Goal: Transaction & Acquisition: Purchase product/service

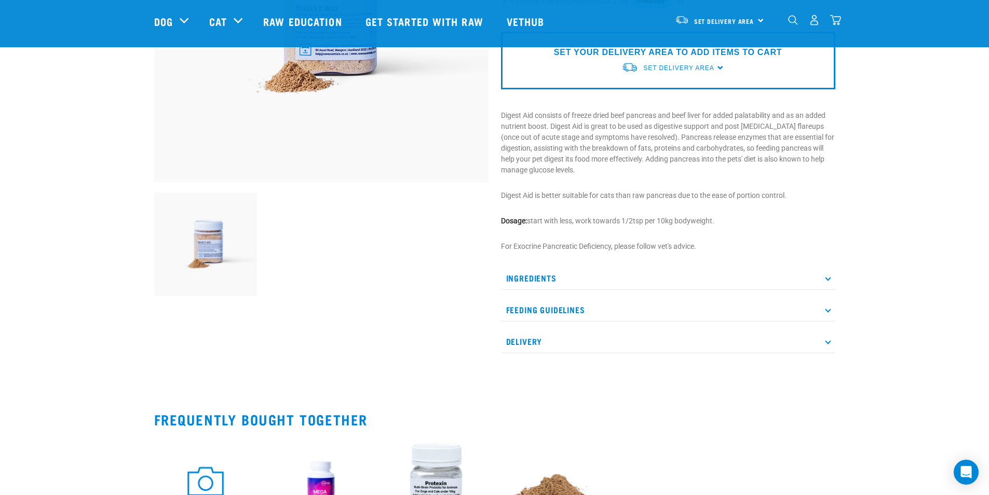
scroll to position [260, 0]
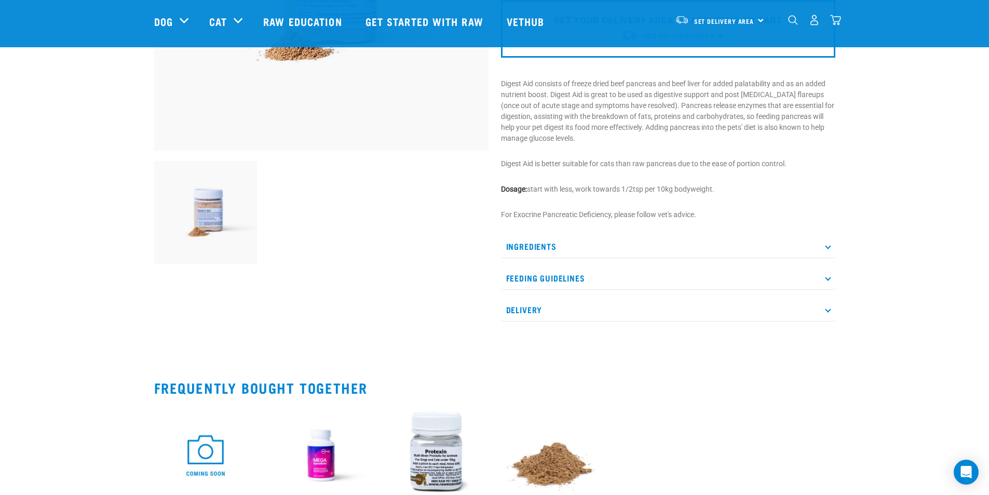
click at [829, 246] on icon at bounding box center [828, 246] width 6 height 6
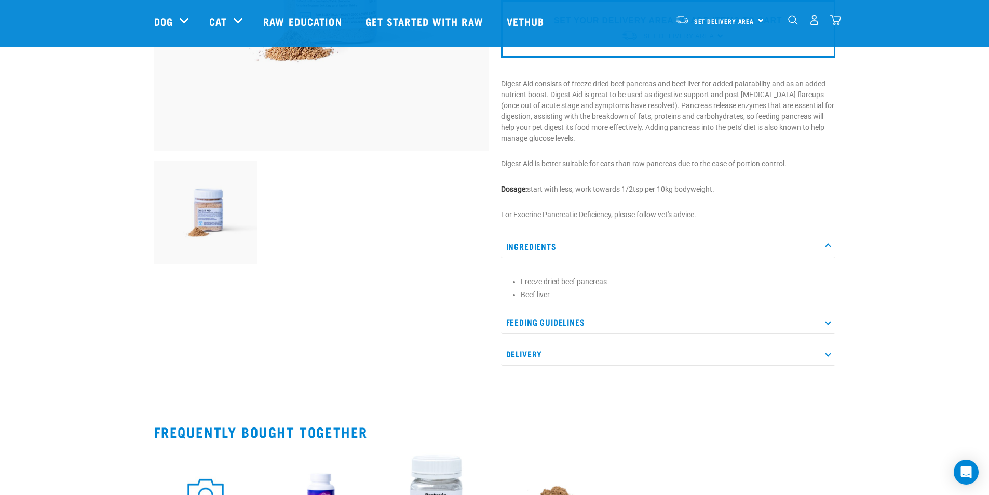
click at [827, 323] on icon at bounding box center [828, 322] width 6 height 6
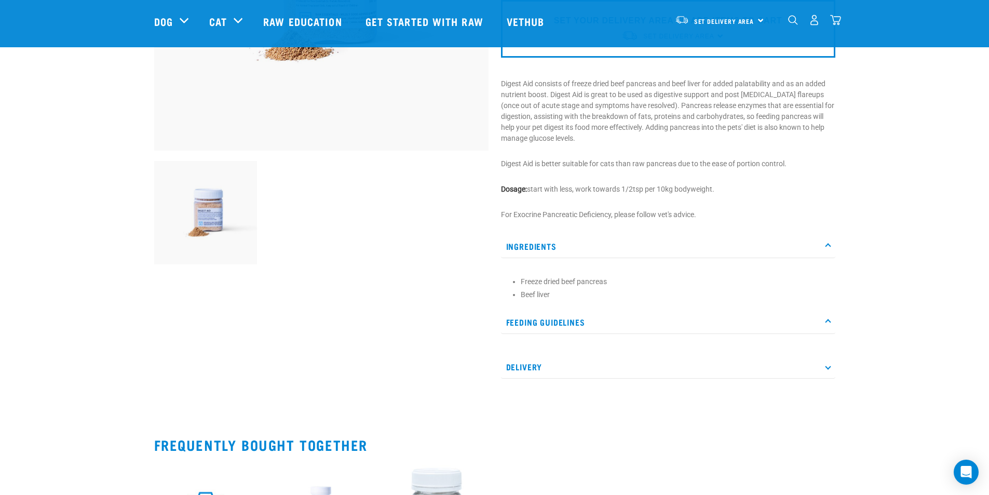
click at [830, 365] on icon at bounding box center [828, 366] width 6 height 6
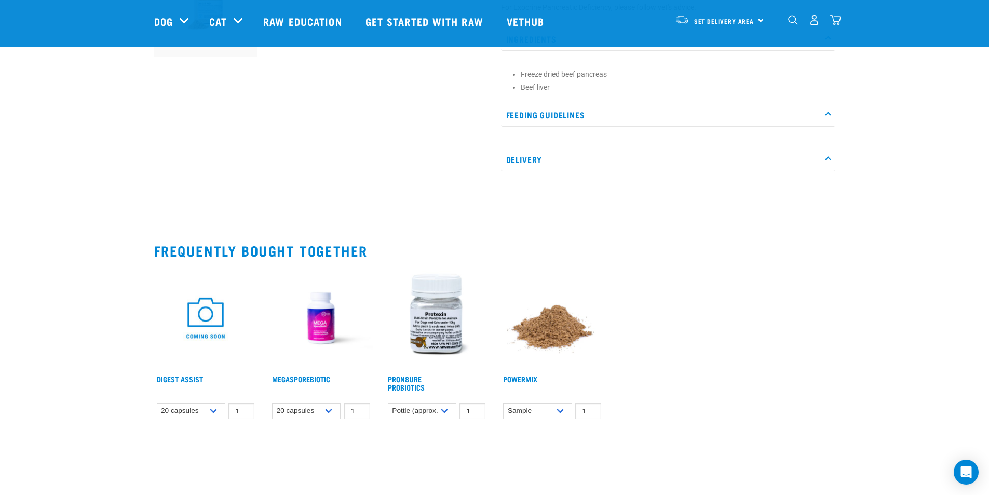
scroll to position [467, 0]
click at [403, 383] on link "ProN8ure Probiotics" at bounding box center [406, 382] width 37 height 12
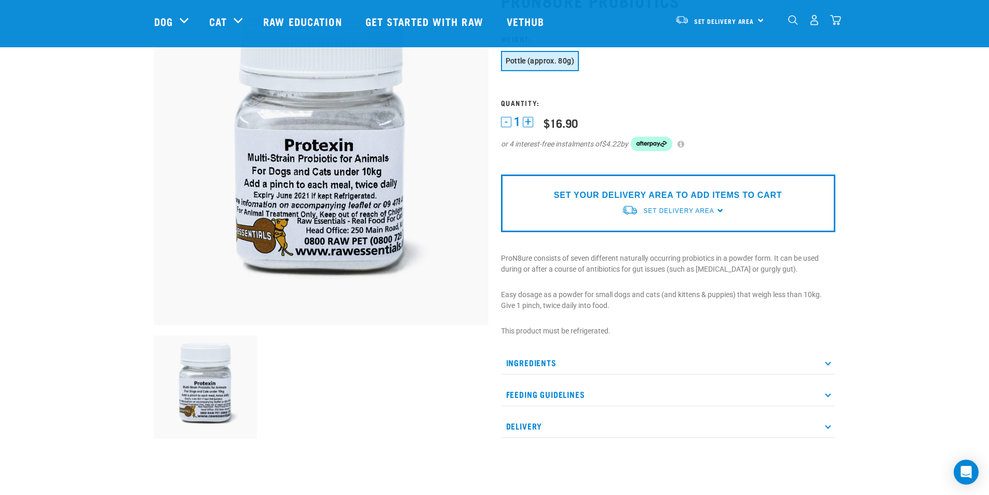
scroll to position [104, 0]
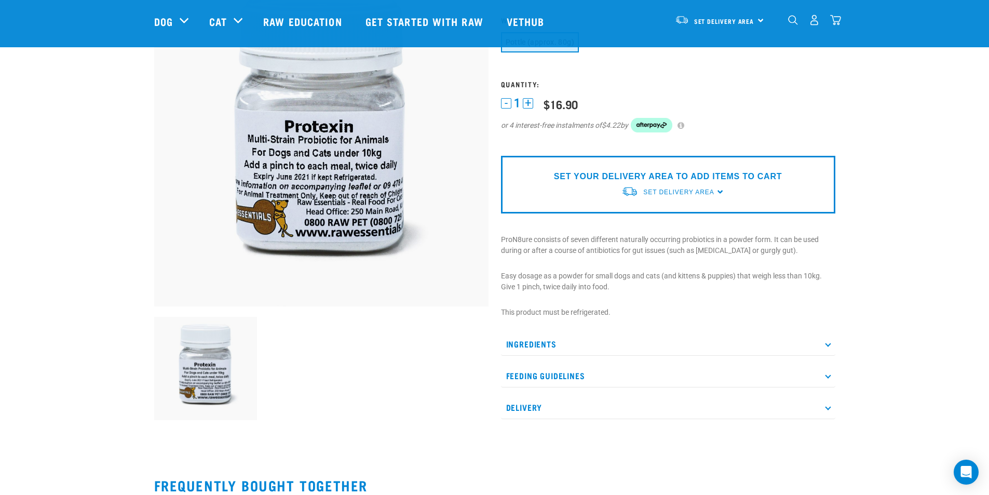
click at [531, 342] on p "Ingredients" at bounding box center [668, 343] width 334 height 23
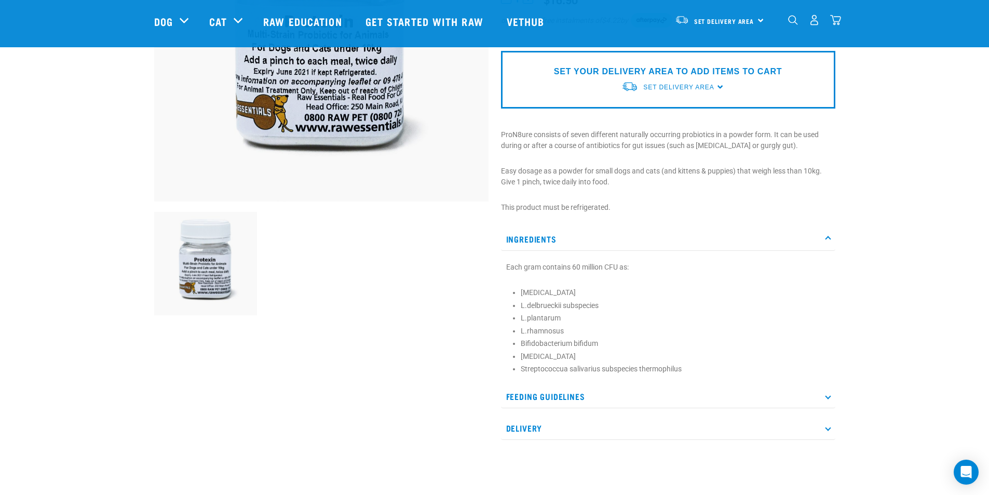
scroll to position [52, 0]
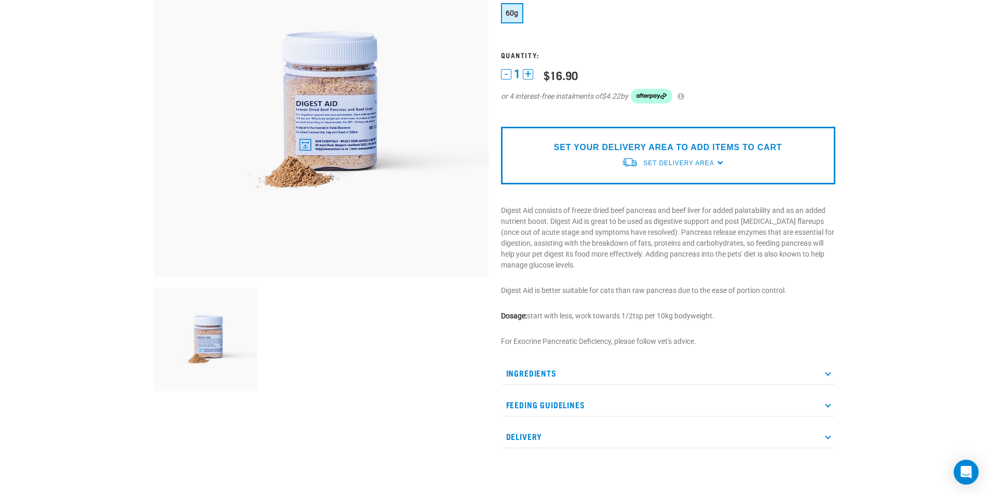
scroll to position [24, 0]
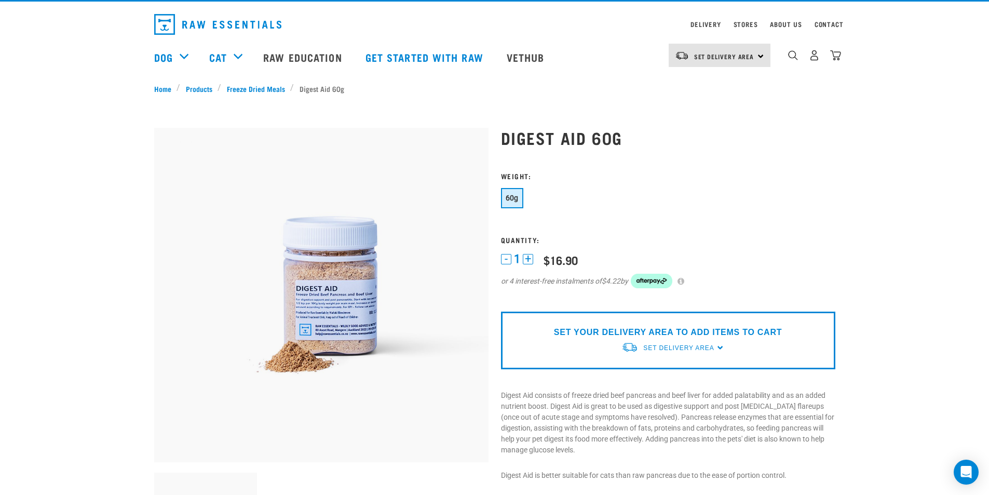
click at [528, 259] on button "+" at bounding box center [528, 259] width 10 height 10
click at [658, 345] on span "Set Delivery Area" at bounding box center [678, 347] width 71 height 7
click at [655, 370] on link "[GEOGRAPHIC_DATA]" at bounding box center [672, 371] width 103 height 17
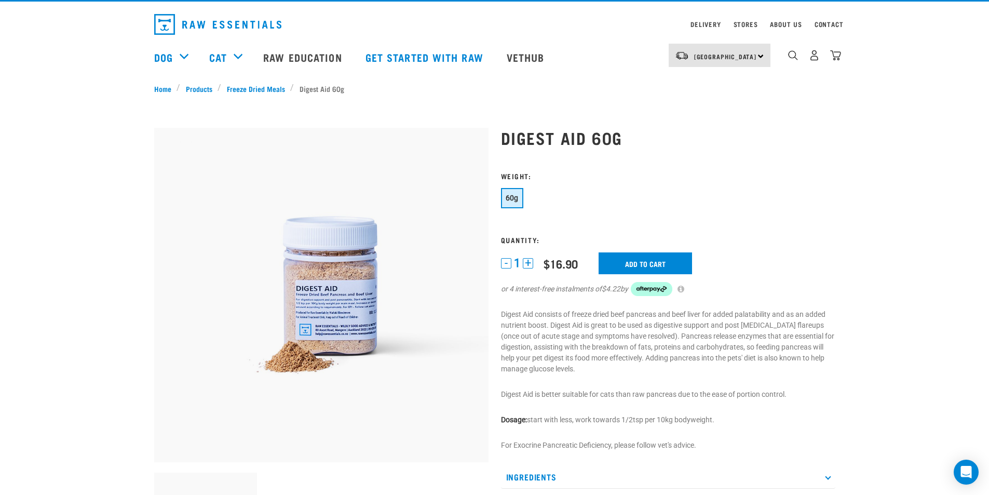
click at [527, 261] on button "+" at bounding box center [528, 263] width 10 height 10
click at [617, 259] on input "Add to cart" at bounding box center [644, 263] width 93 height 22
click at [504, 262] on button "-" at bounding box center [506, 263] width 10 height 10
click at [621, 253] on input "Add to cart" at bounding box center [644, 263] width 93 height 22
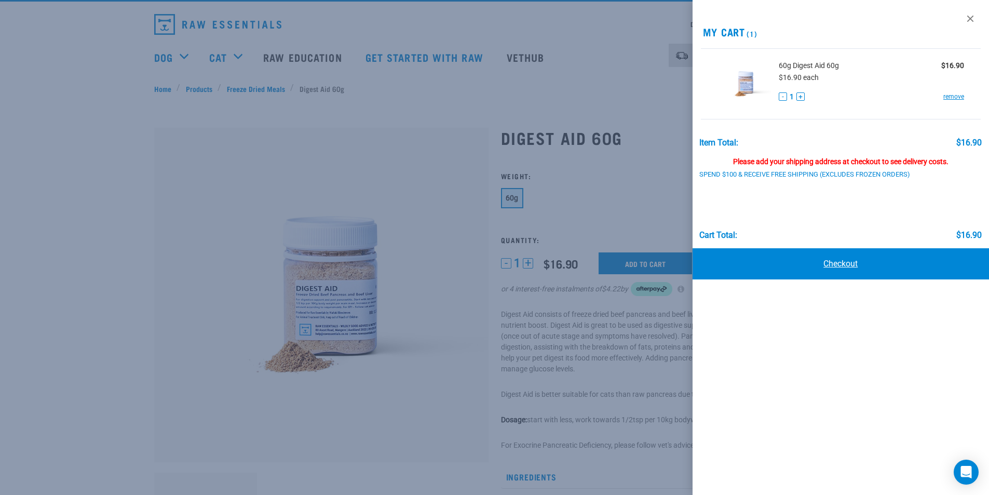
click at [811, 265] on link "Checkout" at bounding box center [840, 263] width 297 height 31
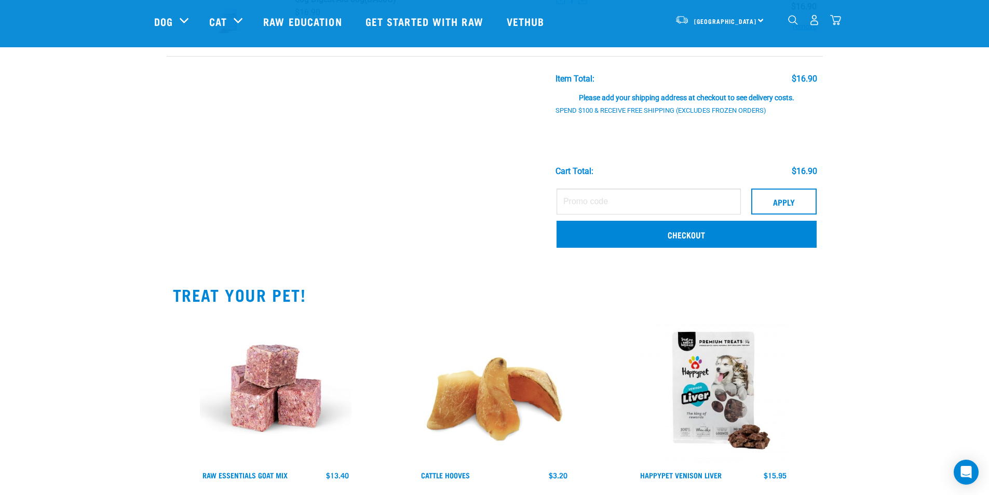
scroll to position [104, 0]
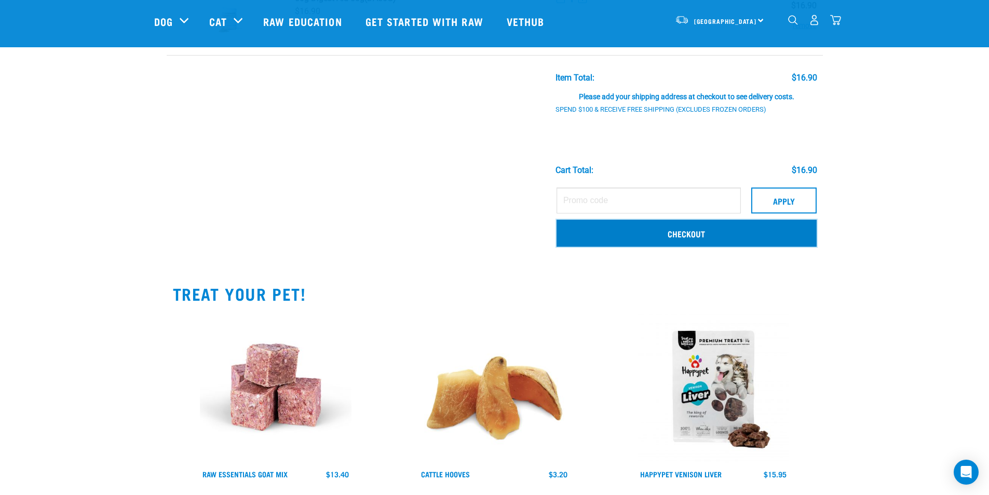
click at [660, 230] on link "Checkout" at bounding box center [686, 233] width 260 height 27
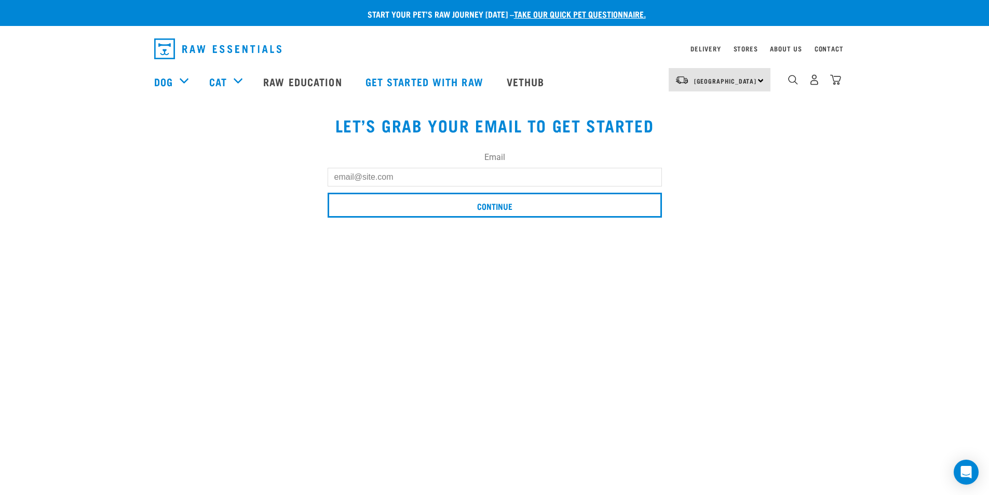
click at [438, 178] on input "Email" at bounding box center [495, 177] width 334 height 19
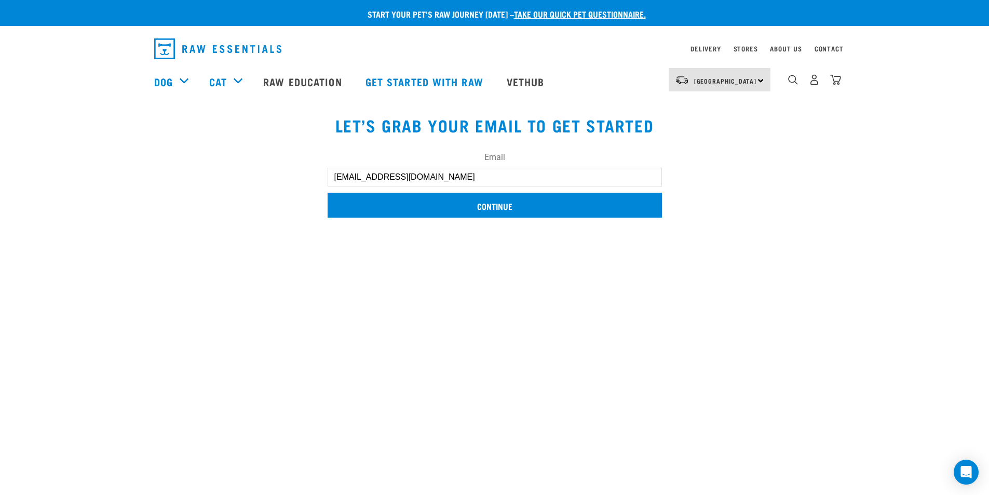
type input "[EMAIL_ADDRESS][DOMAIN_NAME]"
click at [452, 203] on input "Continue" at bounding box center [495, 205] width 334 height 25
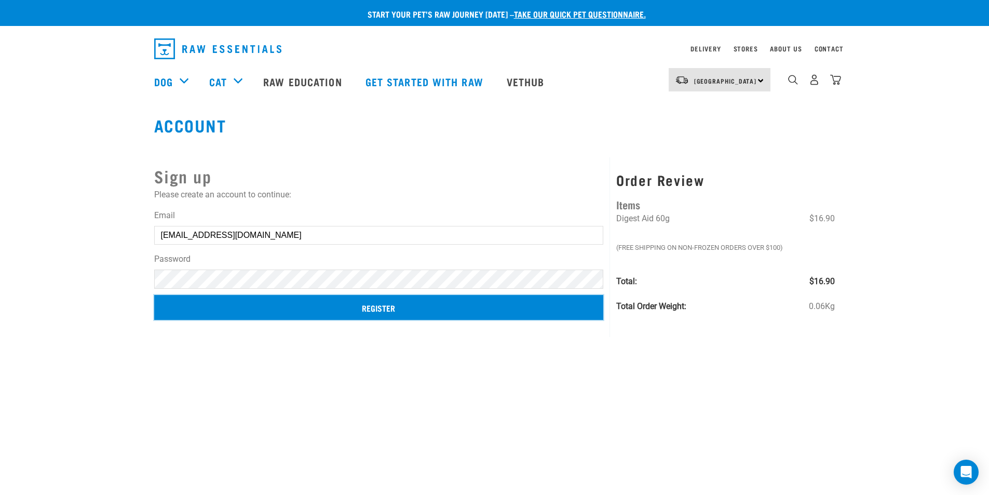
click at [364, 309] on input "Register" at bounding box center [379, 307] width 450 height 25
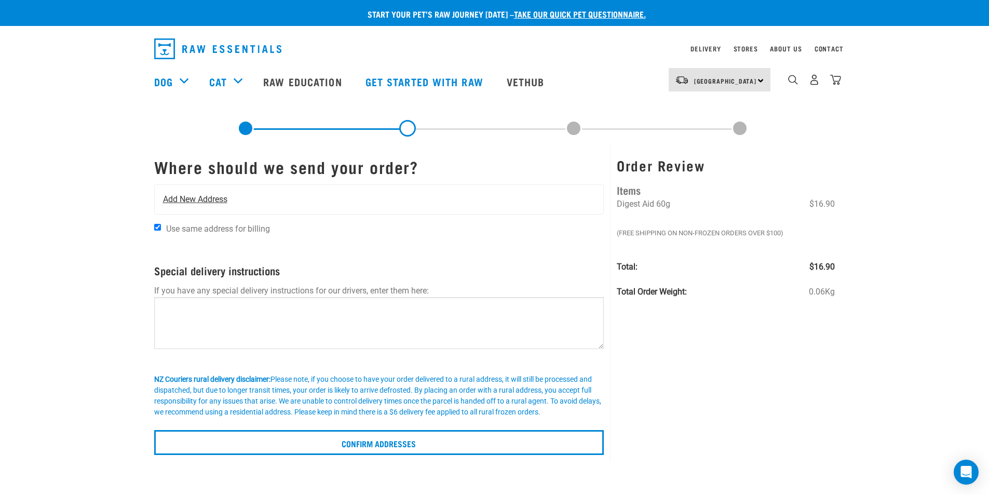
click at [238, 190] on div "Add New Address" at bounding box center [379, 199] width 449 height 29
click at [212, 195] on span "Add New Address" at bounding box center [195, 199] width 64 height 12
click at [211, 196] on span "Add New Address" at bounding box center [195, 199] width 64 height 12
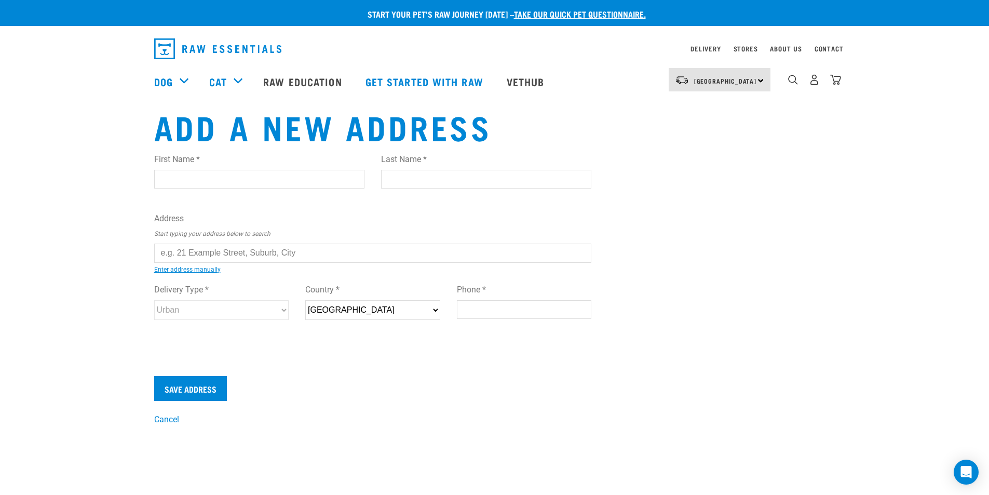
click at [178, 176] on input "First Name *" at bounding box center [259, 179] width 210 height 19
type input "Robyn"
click at [408, 175] on input "Last Name *" at bounding box center [486, 179] width 210 height 19
type input "Empson"
click at [268, 249] on input "text" at bounding box center [373, 252] width 438 height 19
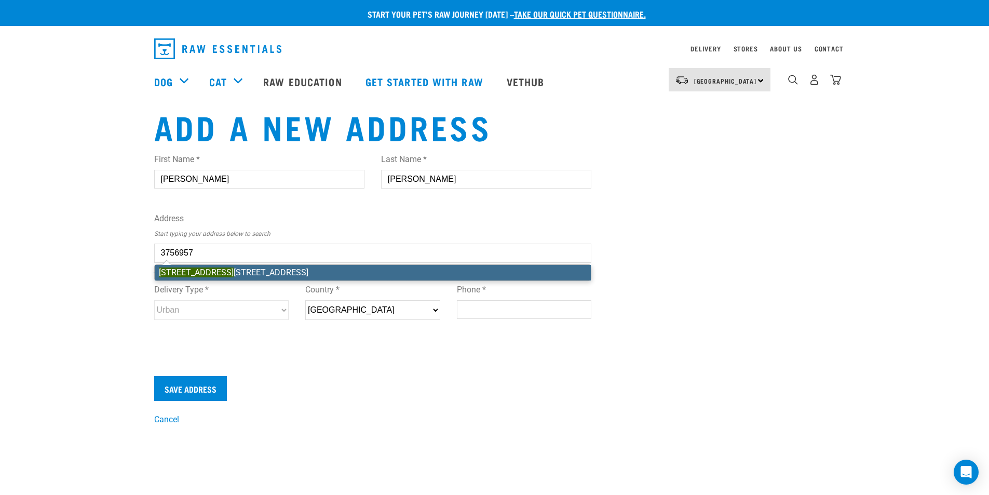
click at [261, 271] on li "2074 Cambridge Road , RD 5, Te Awamutu 3875" at bounding box center [373, 273] width 437 height 16
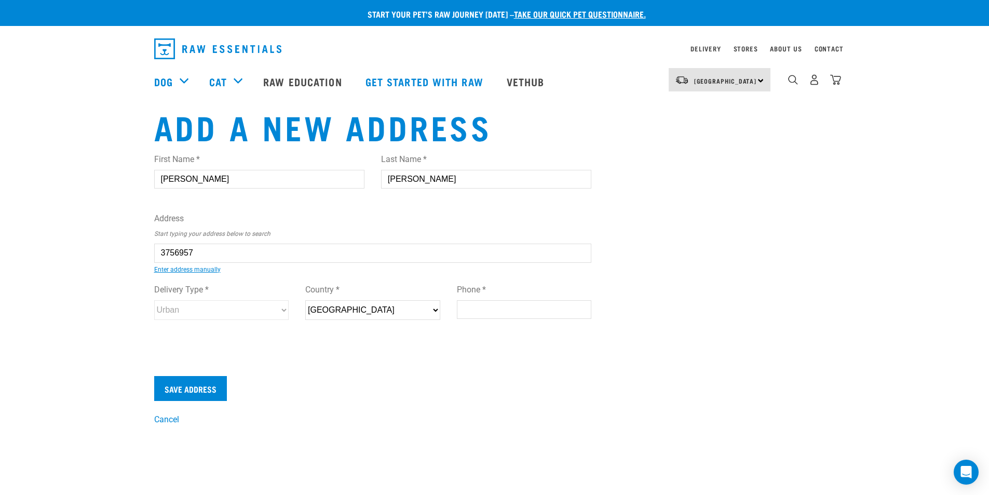
type input "2074 Cambridge Road, RD 5, Te Awamutu 3875"
type input "2074 Cambridge Road"
type input "RD 5"
type input "Te Awamutu"
type input "Waikato"
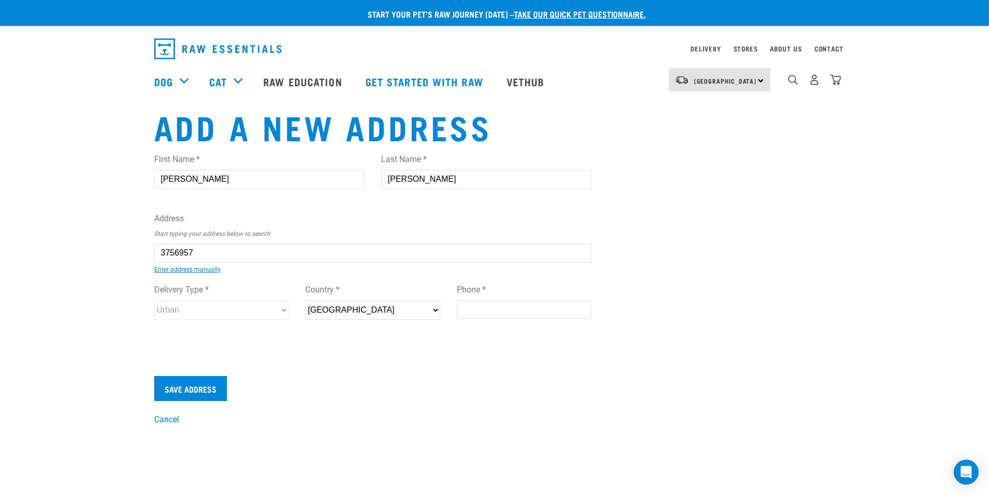
select select "WKO"
type input "3875"
select select "Rural"
type input "2074 Cambridge Road, RD 5, Te Awamutu 3875"
click at [472, 307] on input "Phone *" at bounding box center [524, 309] width 135 height 19
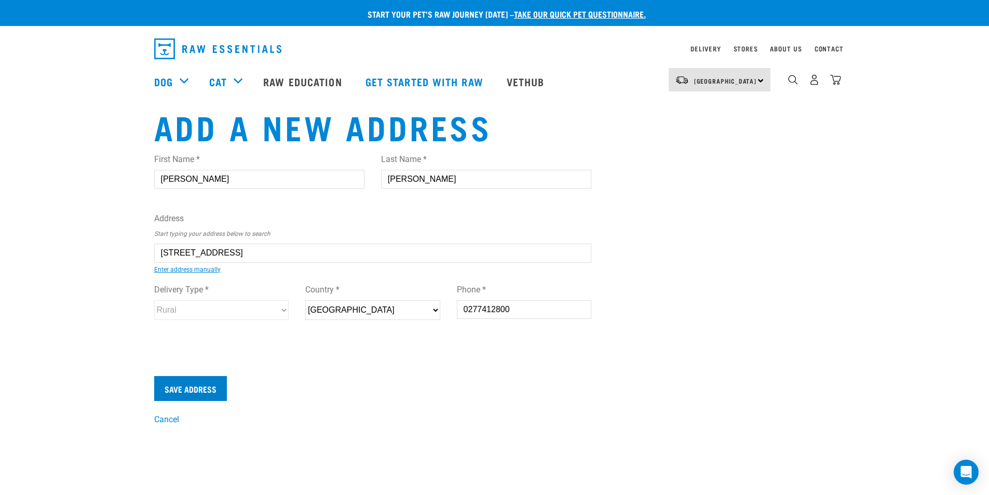
type input "0277412800"
click at [205, 381] on input "Save Address" at bounding box center [190, 388] width 73 height 25
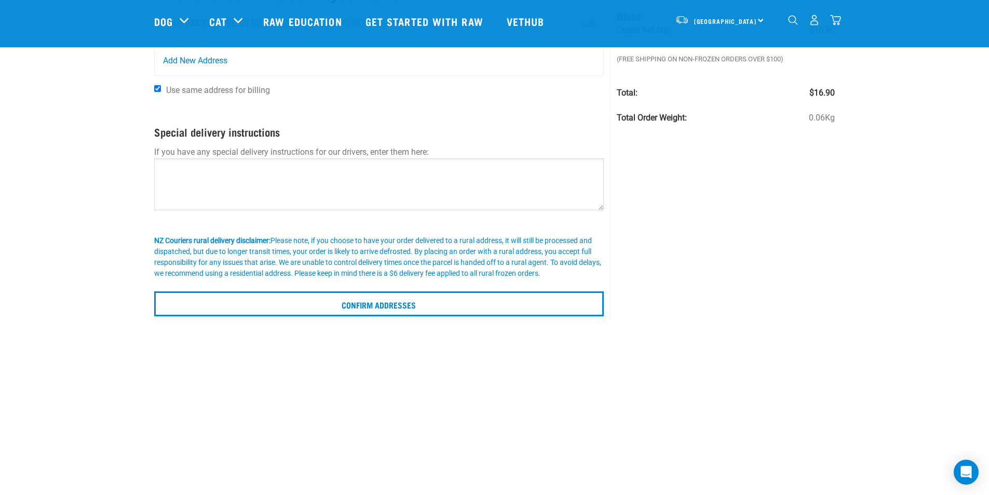
scroll to position [208, 0]
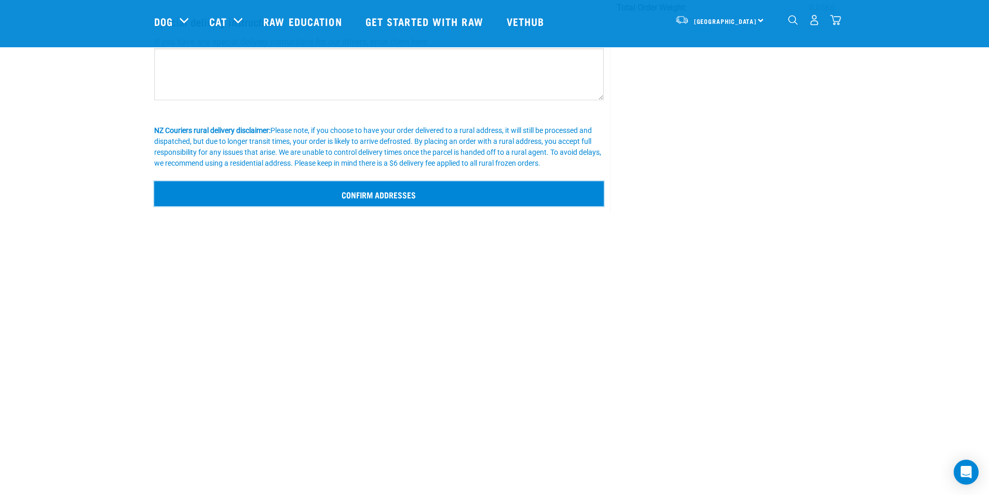
click at [391, 191] on input "Confirm addresses" at bounding box center [379, 193] width 450 height 25
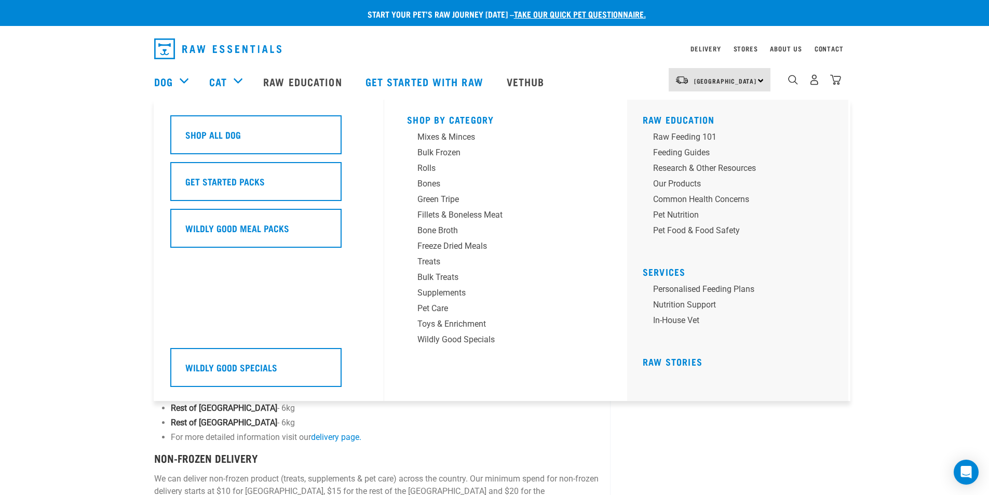
click at [179, 79] on div "Dog" at bounding box center [176, 82] width 45 height 42
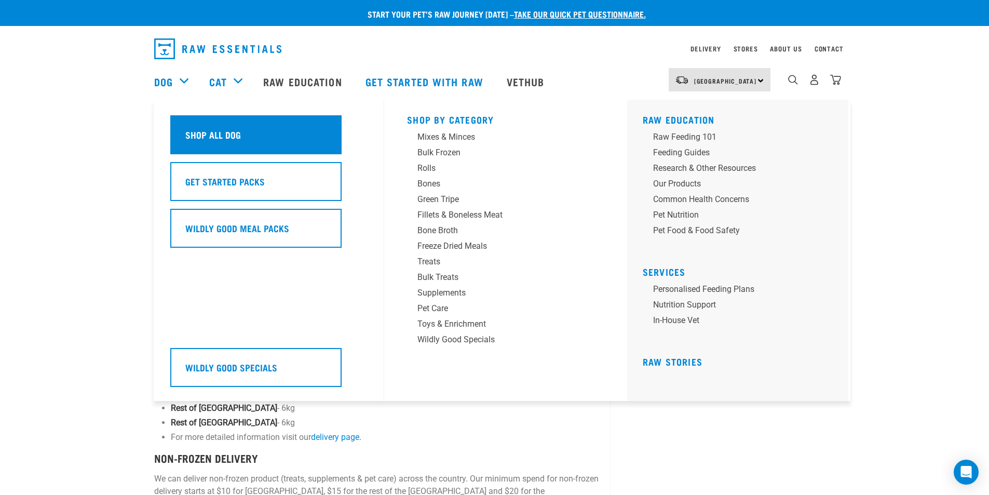
click at [198, 131] on h5 "Shop All Dog" at bounding box center [213, 134] width 56 height 13
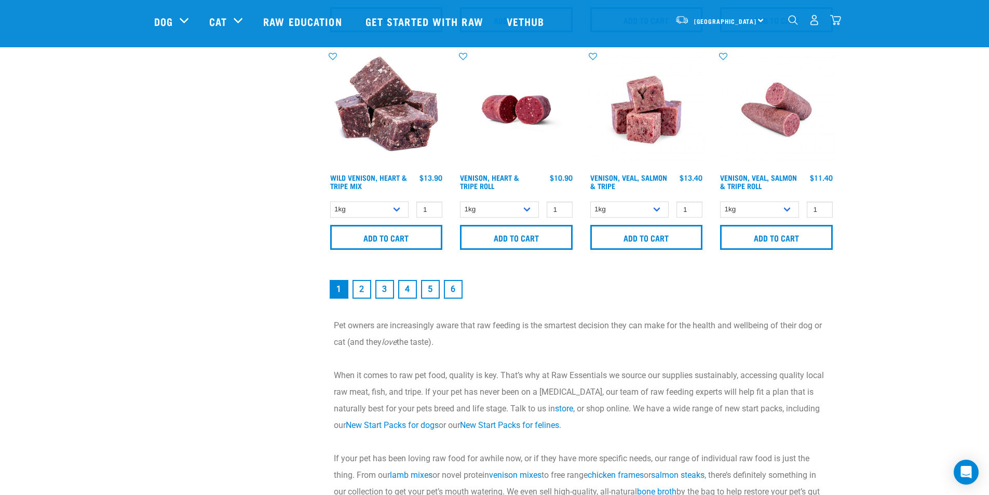
scroll to position [1609, 0]
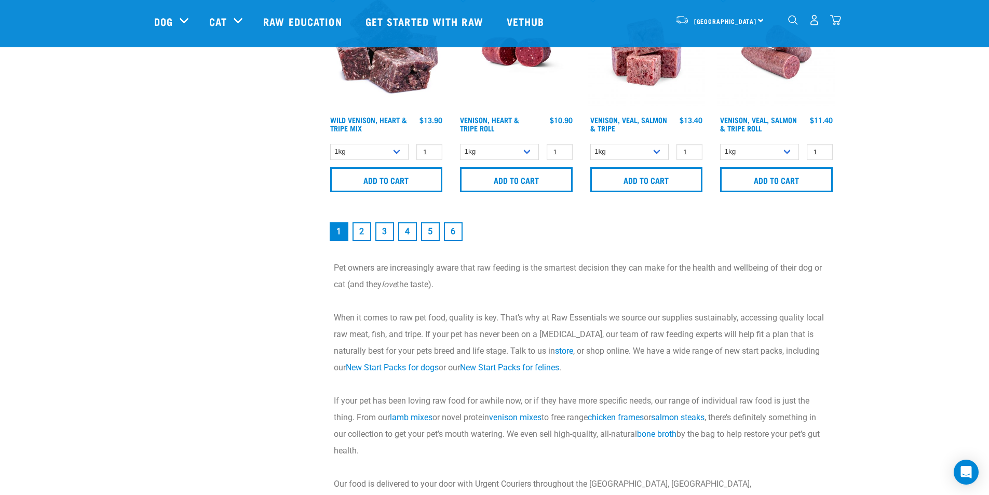
click at [360, 235] on link "2" at bounding box center [361, 231] width 19 height 19
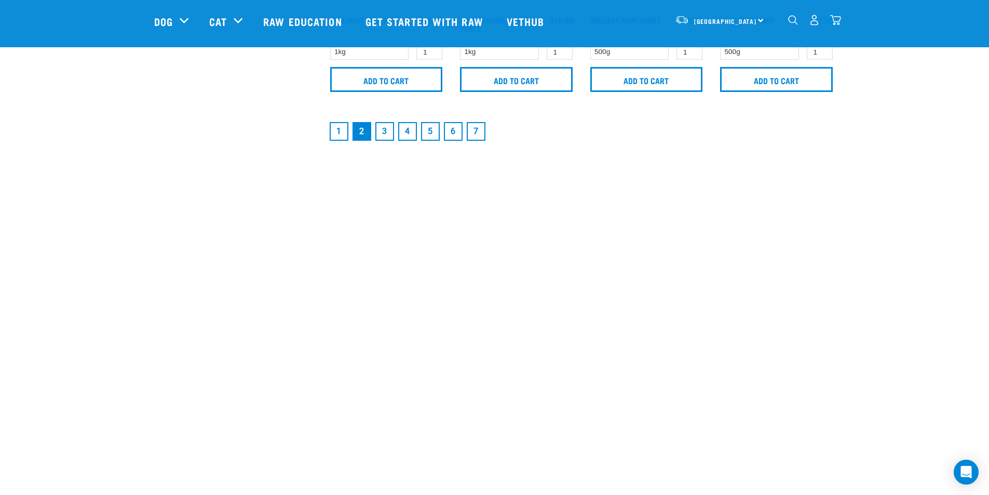
scroll to position [1713, 0]
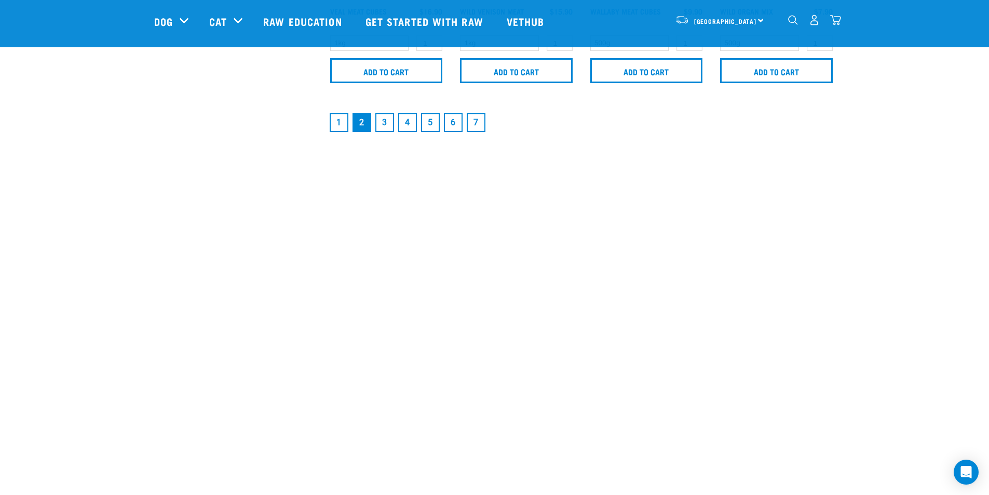
click at [385, 119] on link "3" at bounding box center [384, 122] width 19 height 19
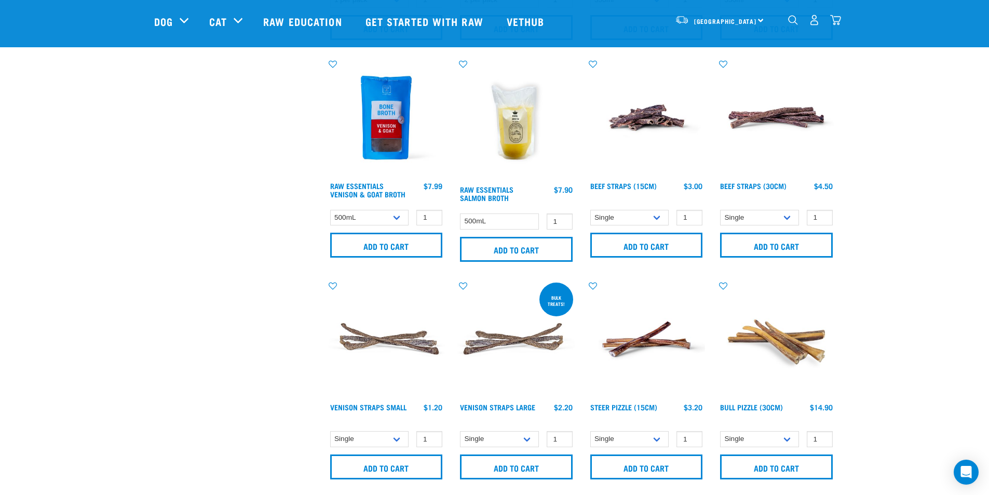
scroll to position [1557, 0]
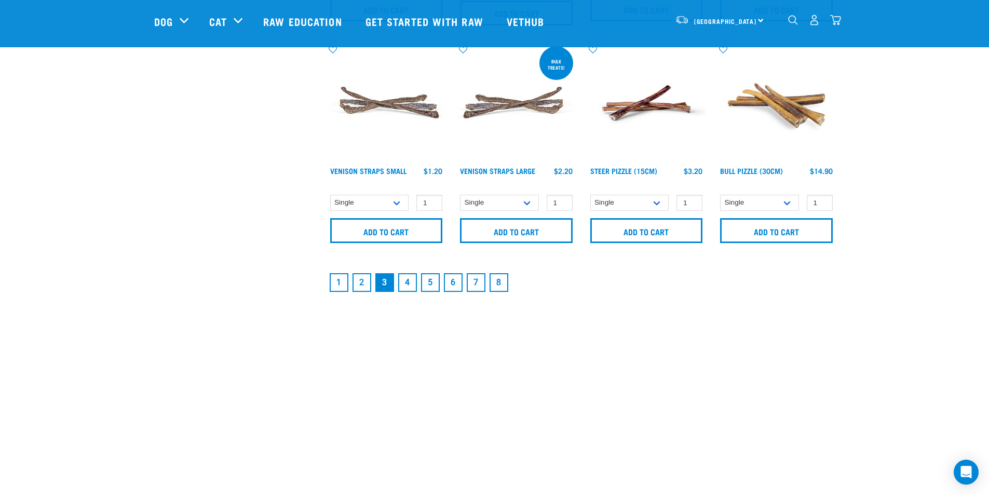
click at [406, 281] on link "4" at bounding box center [407, 282] width 19 height 19
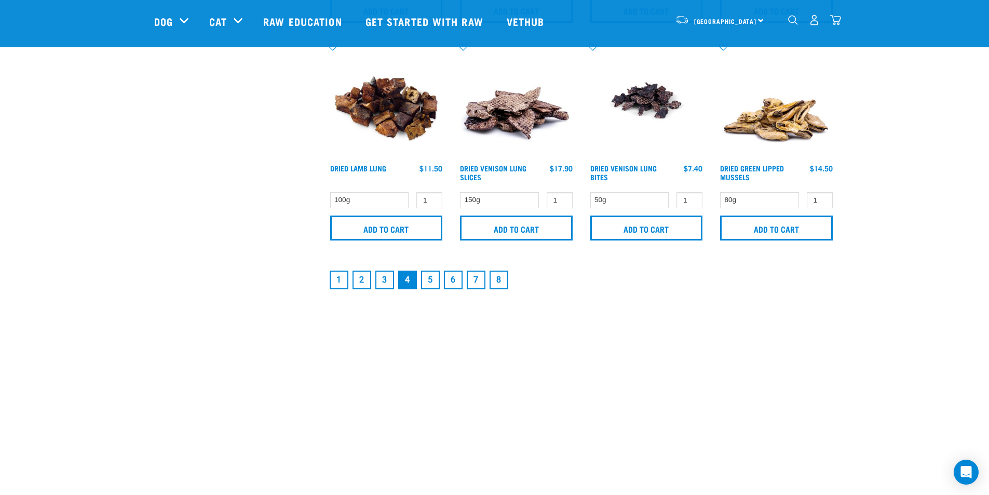
scroll to position [1557, 0]
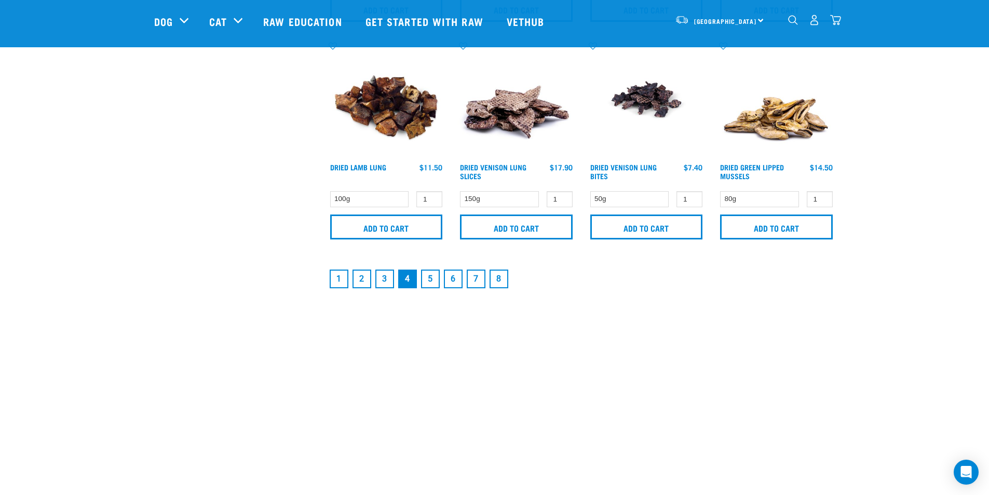
click at [430, 280] on link "5" at bounding box center [430, 278] width 19 height 19
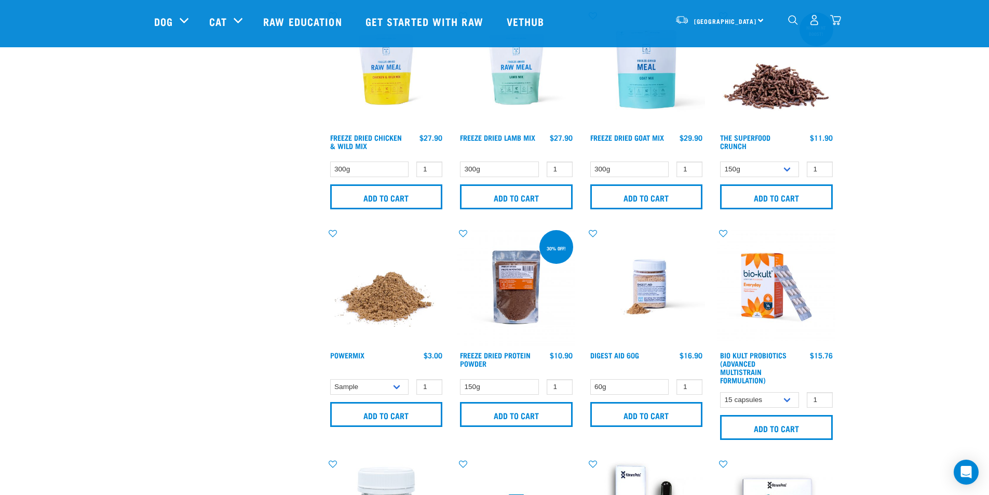
scroll to position [727, 0]
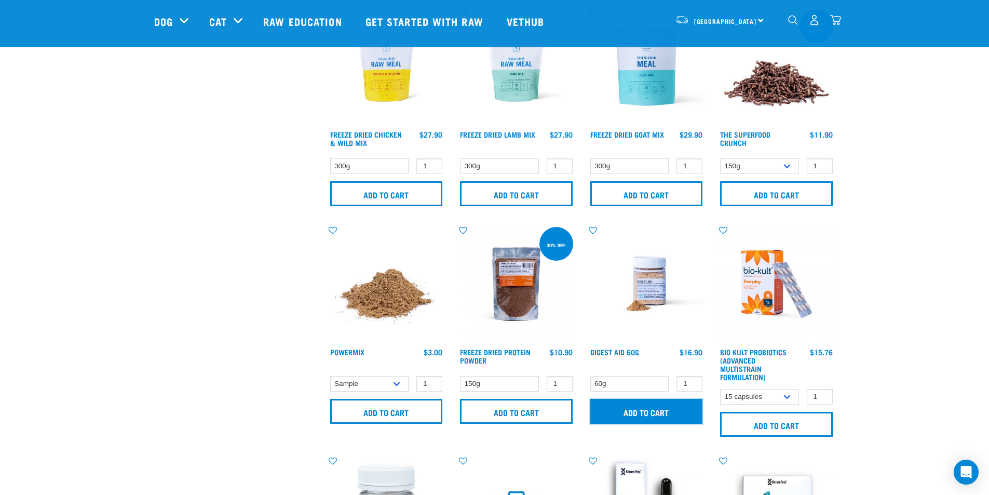
click at [615, 410] on input "Add to cart" at bounding box center [646, 411] width 113 height 25
click at [37, 246] on button "delete" at bounding box center [32, 247] width 10 height 10
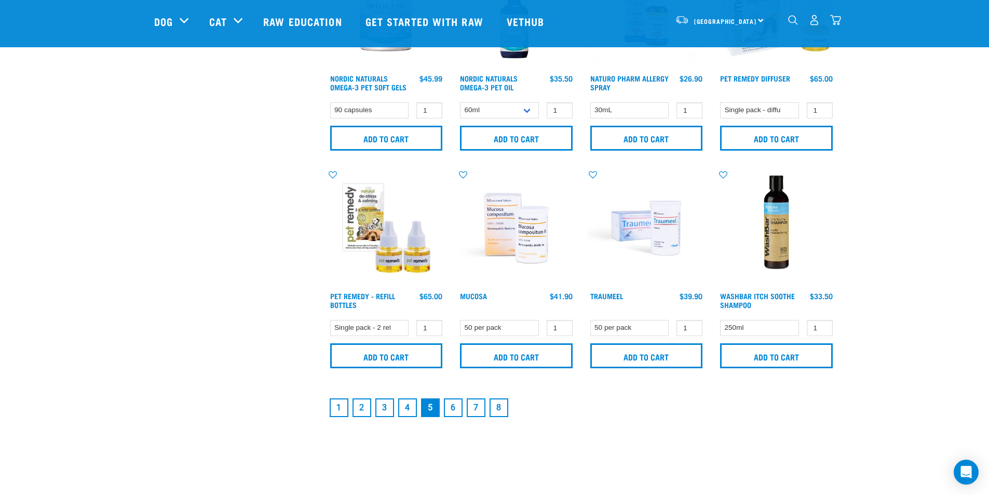
scroll to position [1453, 0]
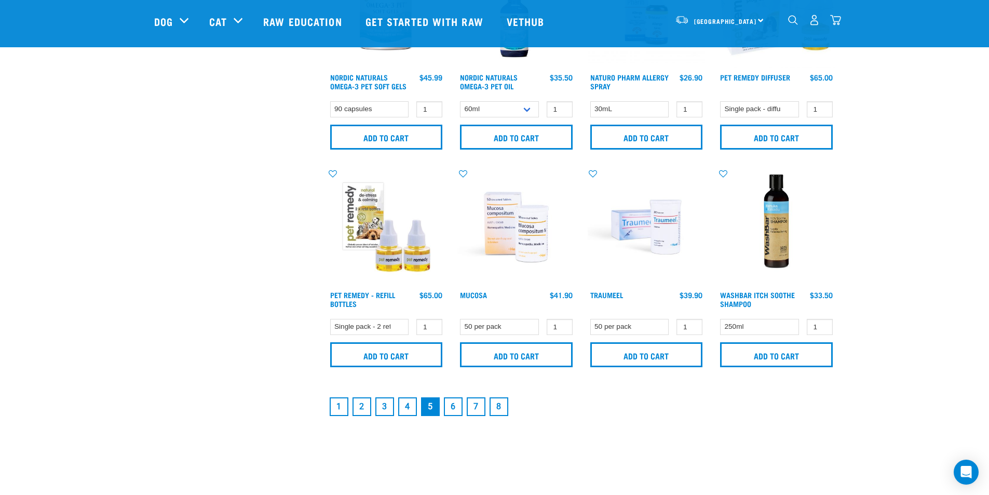
click at [447, 403] on link "6" at bounding box center [453, 406] width 19 height 19
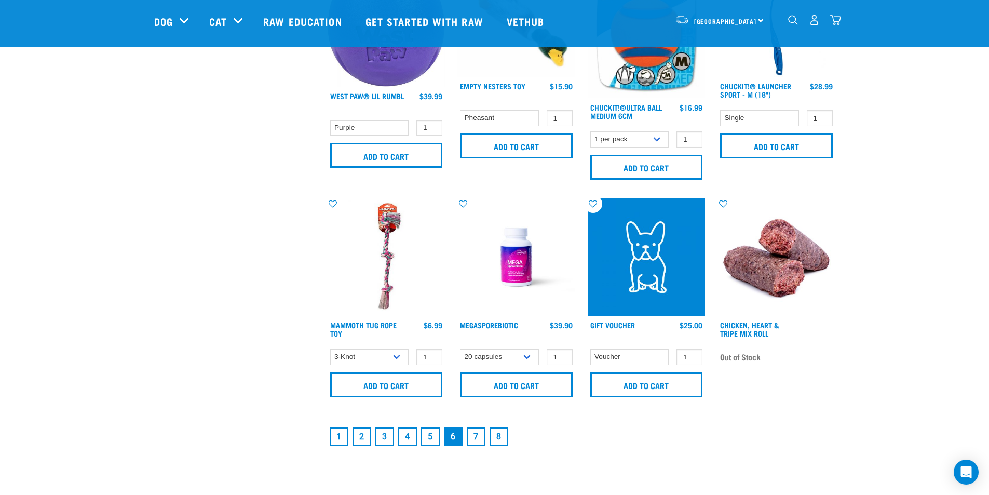
scroll to position [1453, 0]
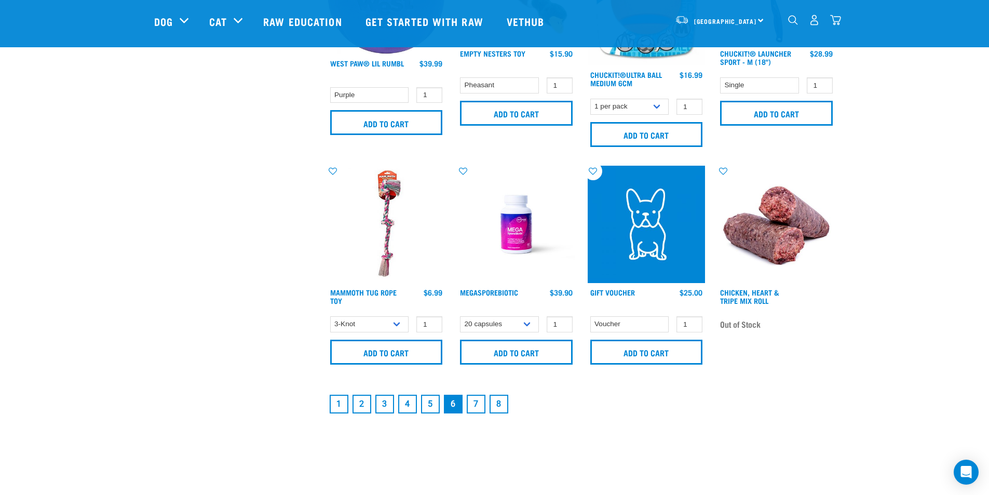
click at [478, 402] on link "7" at bounding box center [476, 403] width 19 height 19
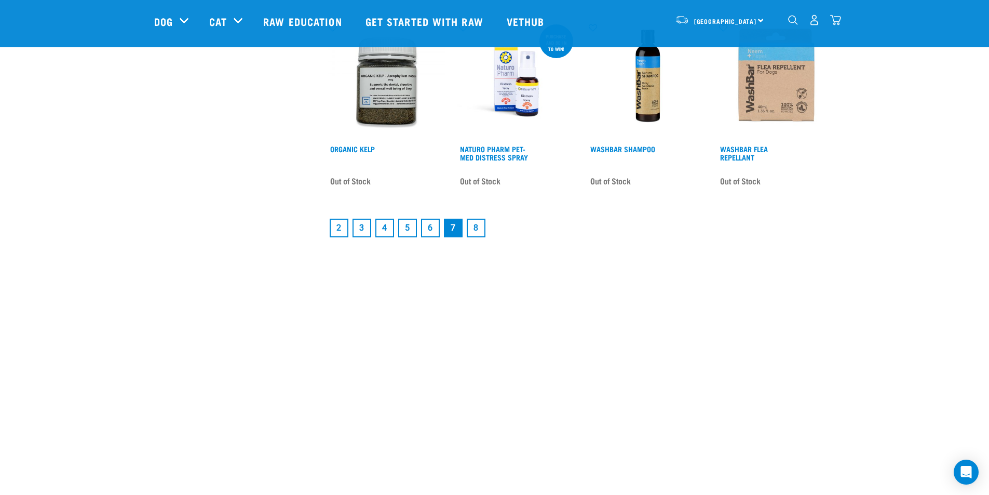
scroll to position [1350, 0]
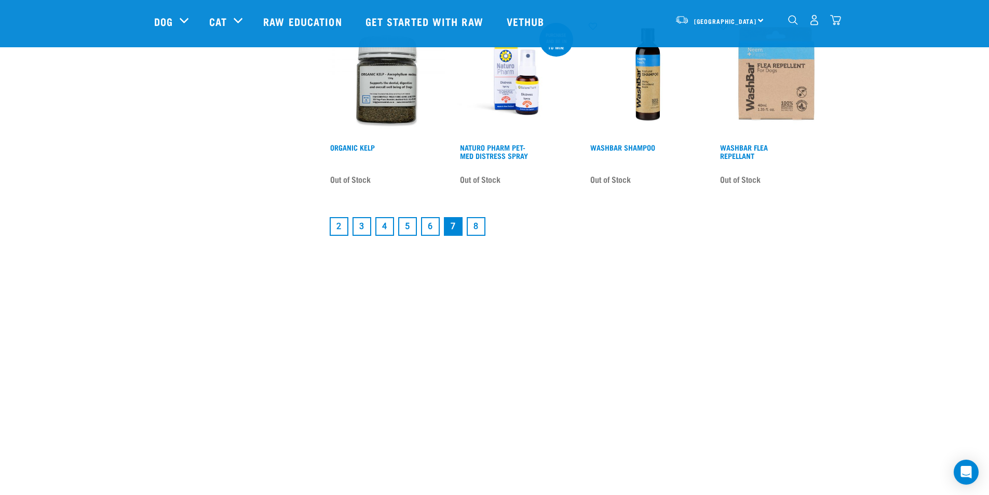
click at [476, 224] on link "8" at bounding box center [476, 226] width 19 height 19
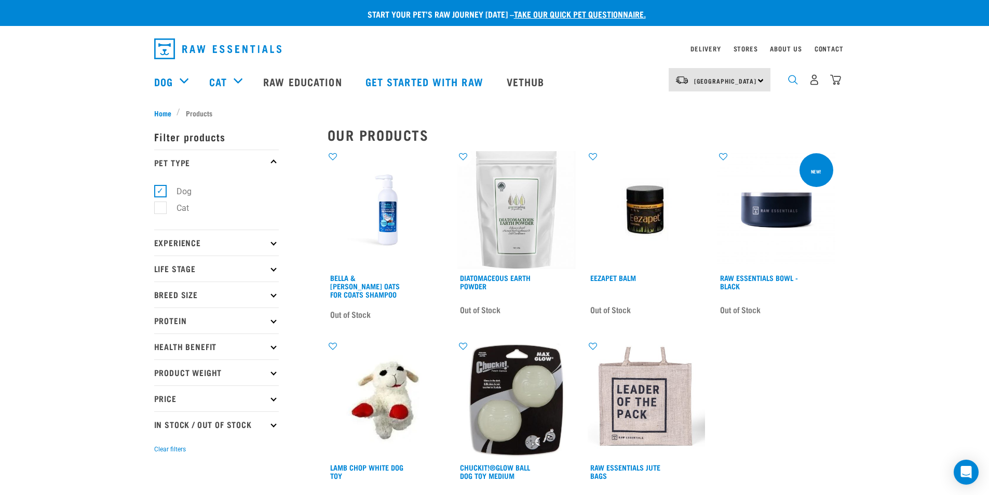
click at [791, 81] on img "dropdown navigation" at bounding box center [793, 80] width 10 height 10
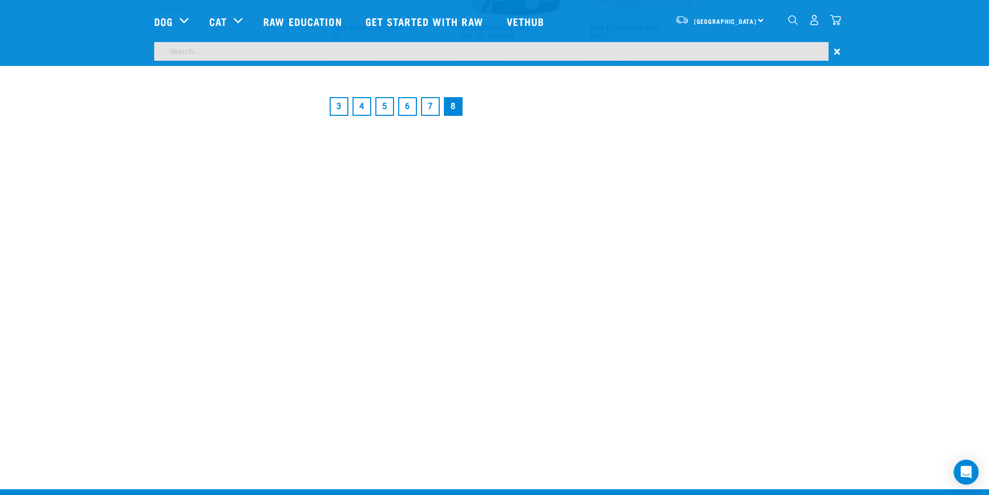
scroll to position [156, 0]
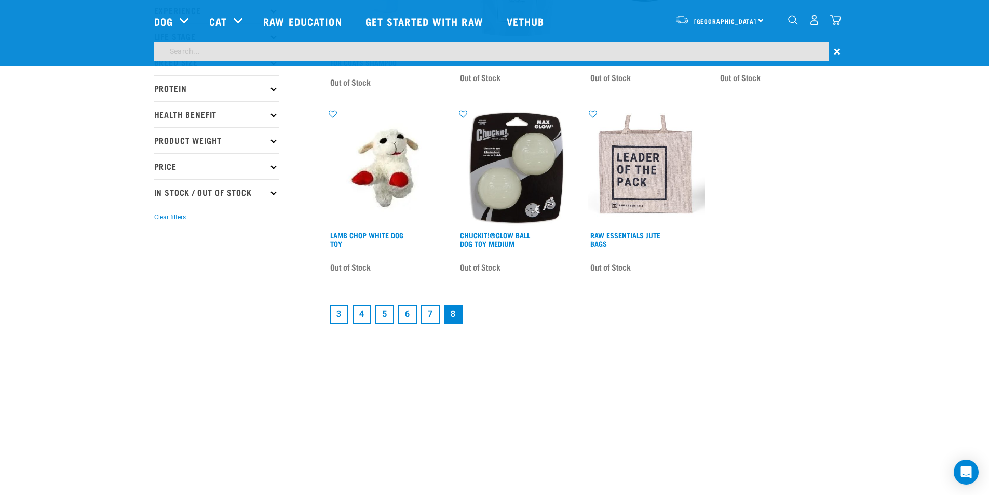
click at [363, 307] on link "4" at bounding box center [361, 314] width 19 height 19
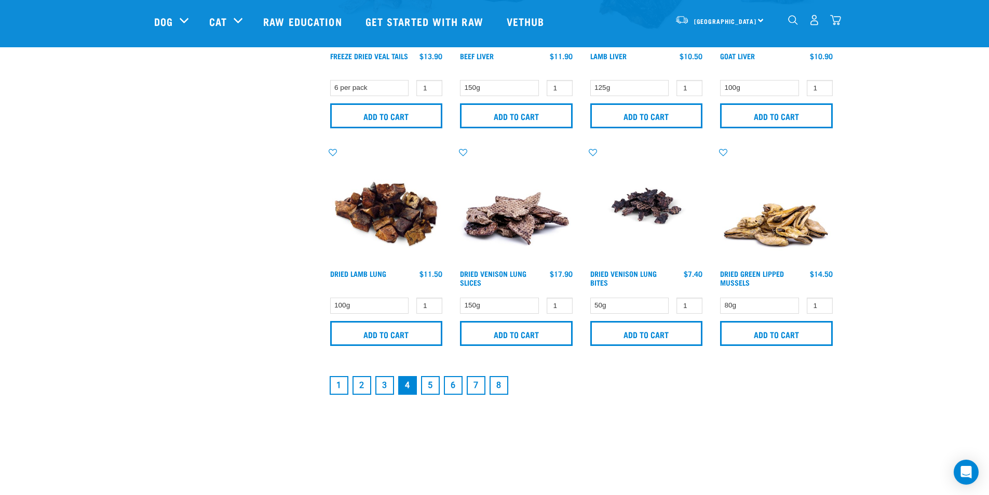
scroll to position [1453, 0]
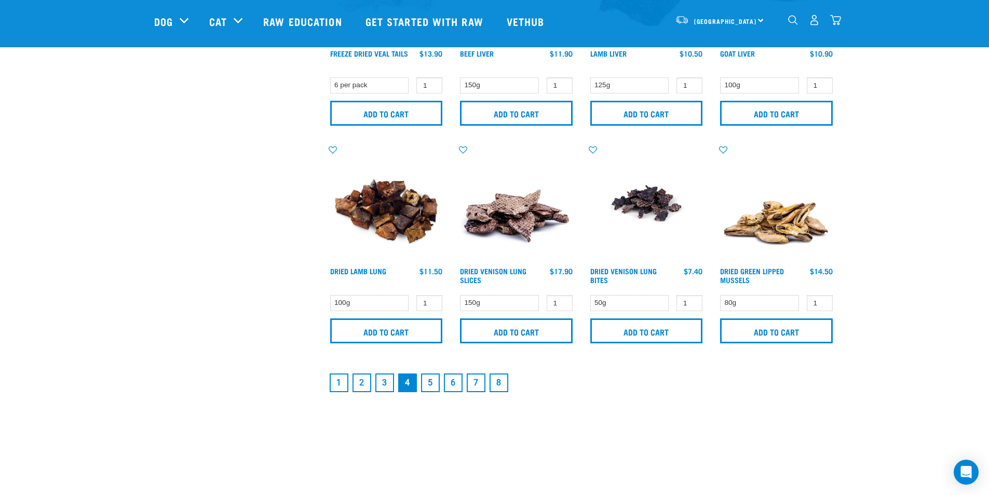
click at [432, 381] on link "5" at bounding box center [430, 382] width 19 height 19
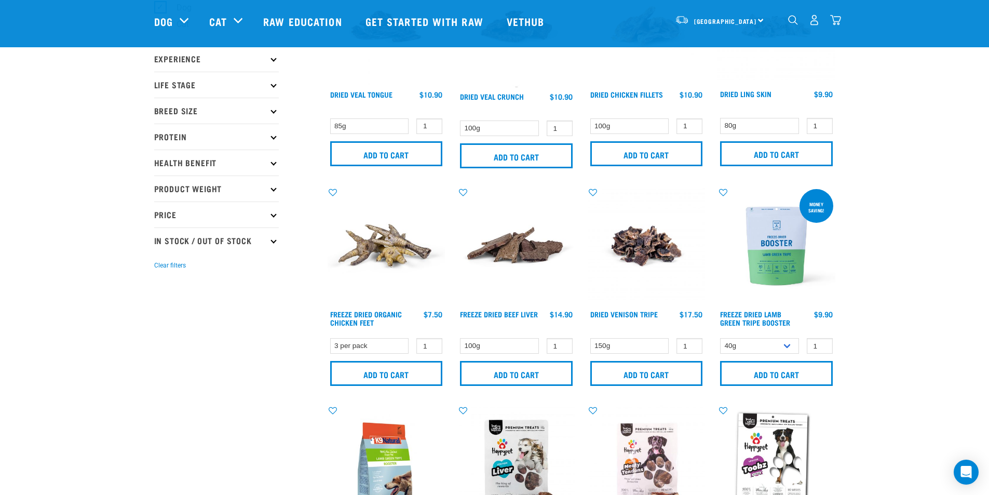
scroll to position [260, 0]
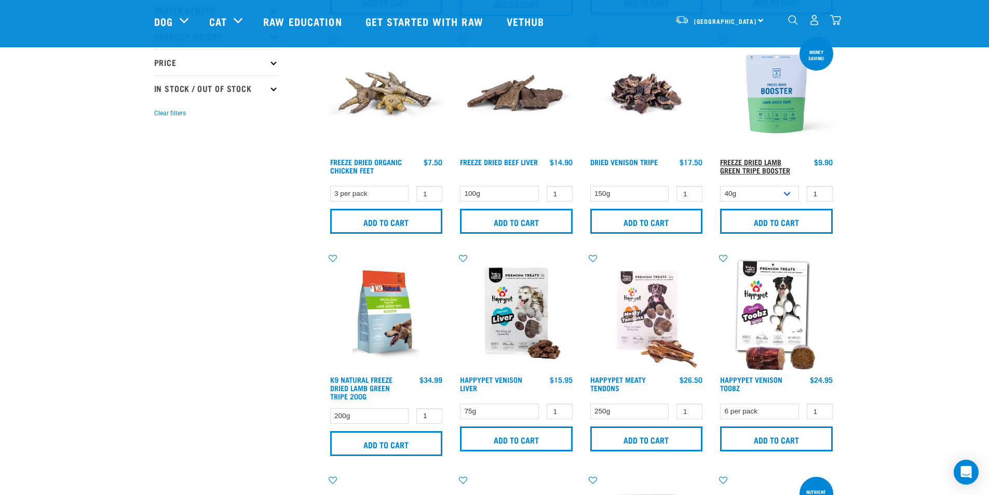
click at [746, 163] on link "Freeze Dried Lamb Green Tripe Booster" at bounding box center [755, 166] width 70 height 12
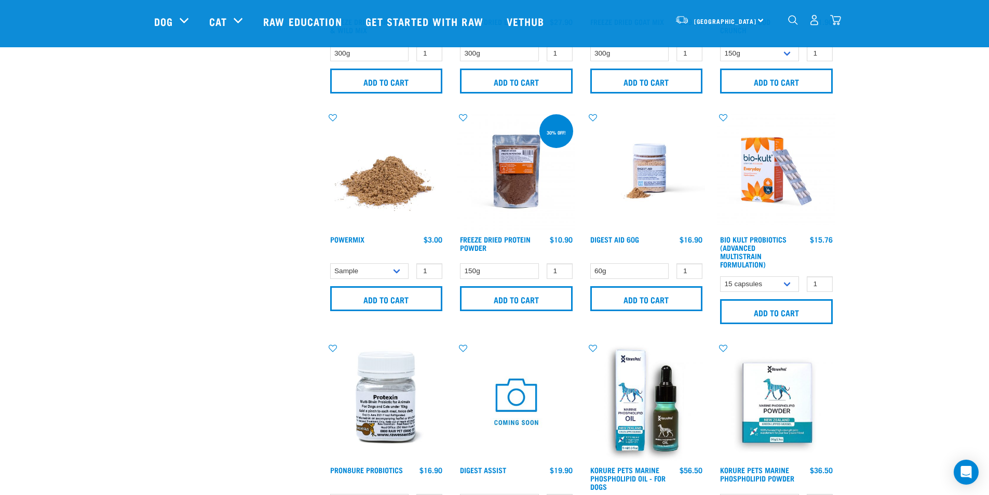
scroll to position [847, 0]
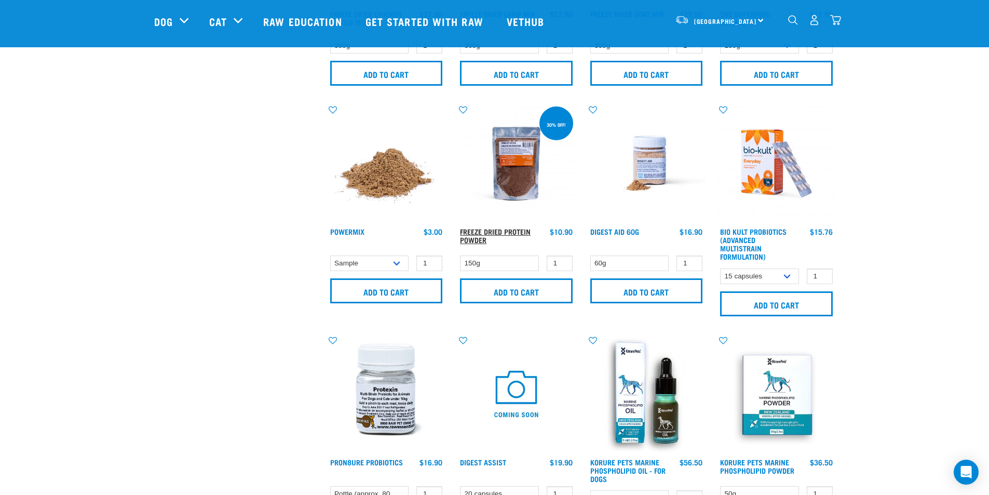
click at [498, 230] on link "Freeze Dried Protein Powder" at bounding box center [495, 235] width 71 height 12
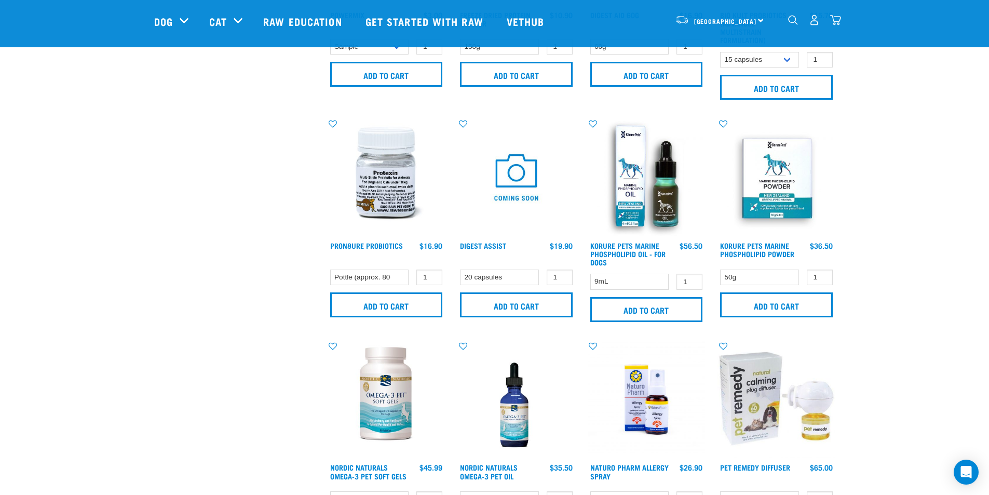
scroll to position [1079, 0]
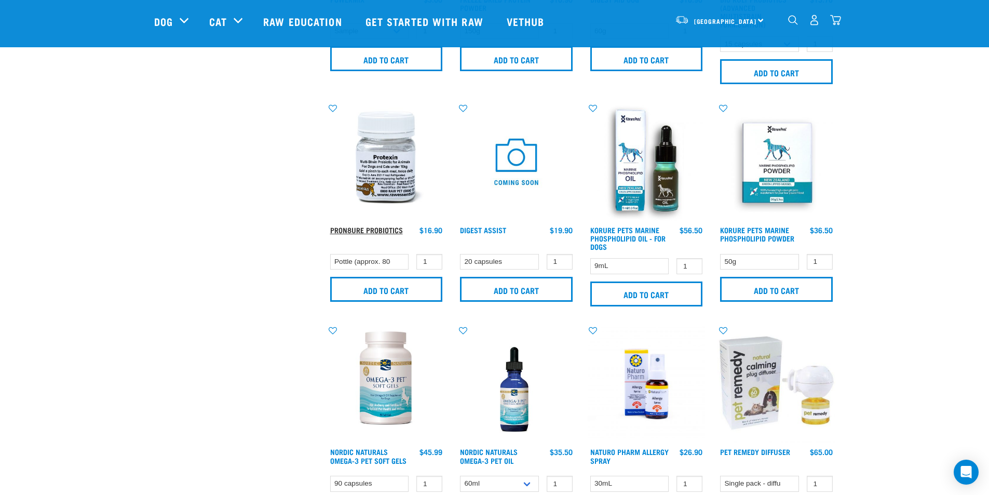
click at [361, 228] on link "ProN8ure Probiotics" at bounding box center [366, 230] width 73 height 4
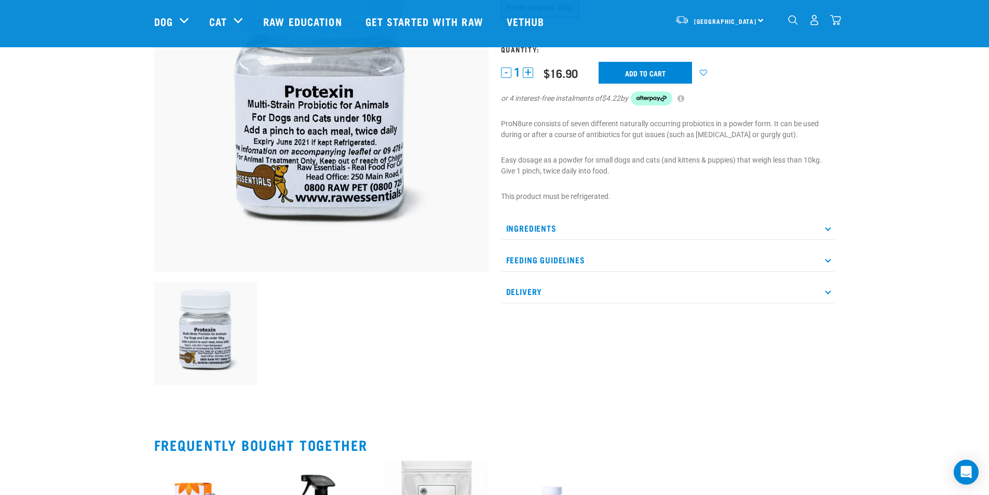
scroll to position [156, 0]
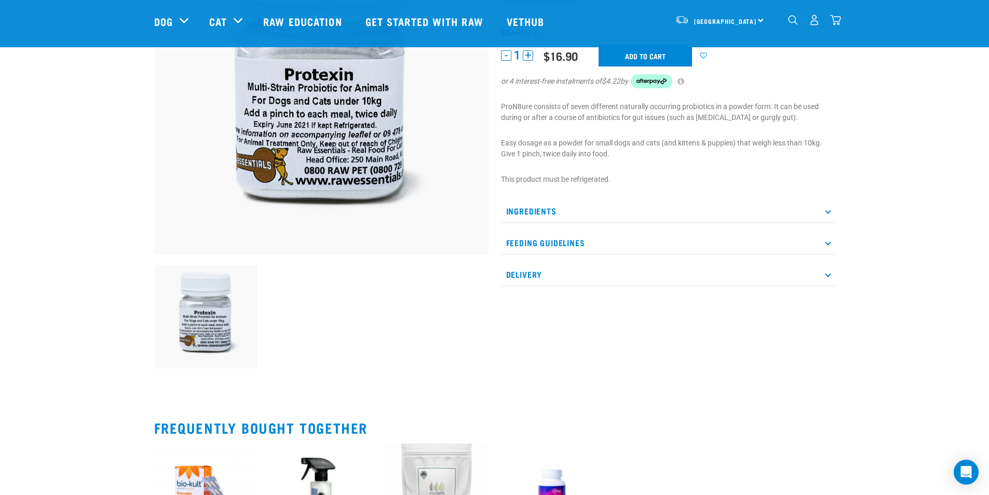
click at [551, 210] on p "Ingredients" at bounding box center [668, 210] width 334 height 23
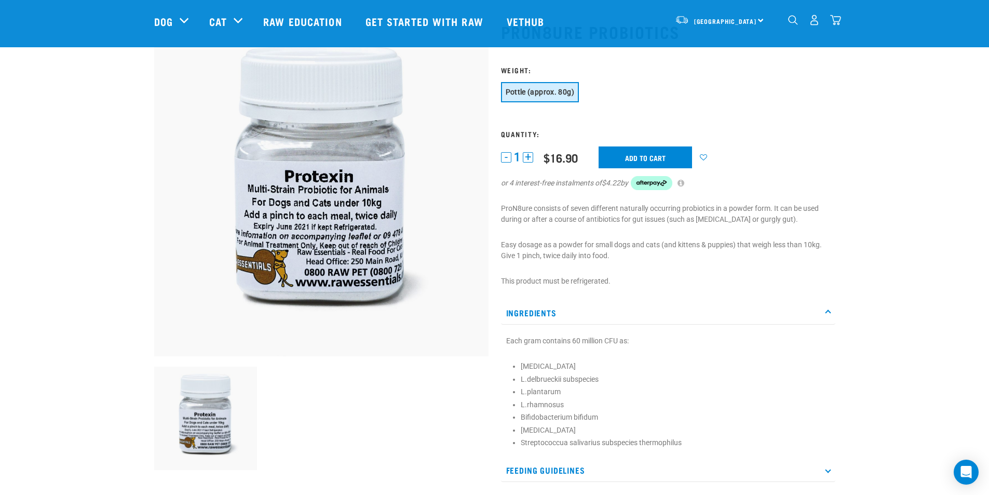
scroll to position [52, 0]
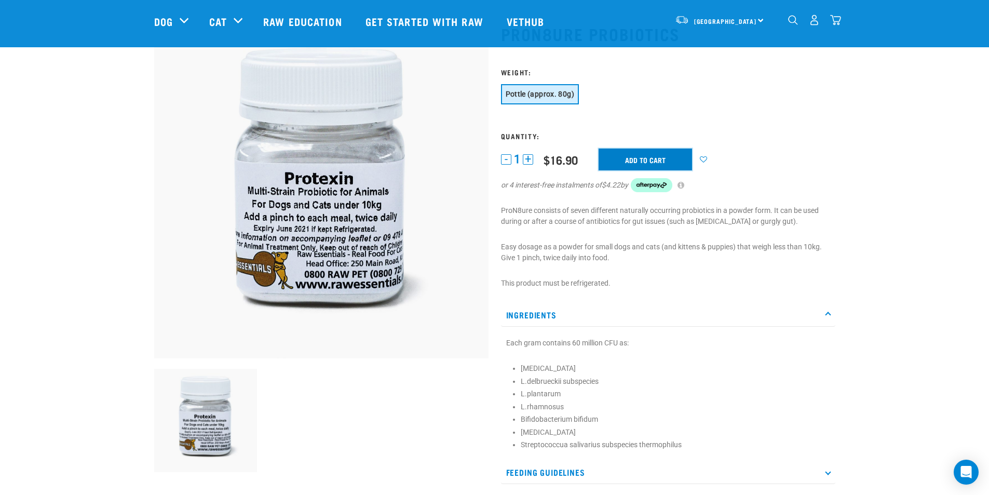
click at [637, 158] on input "Add to cart" at bounding box center [644, 159] width 93 height 22
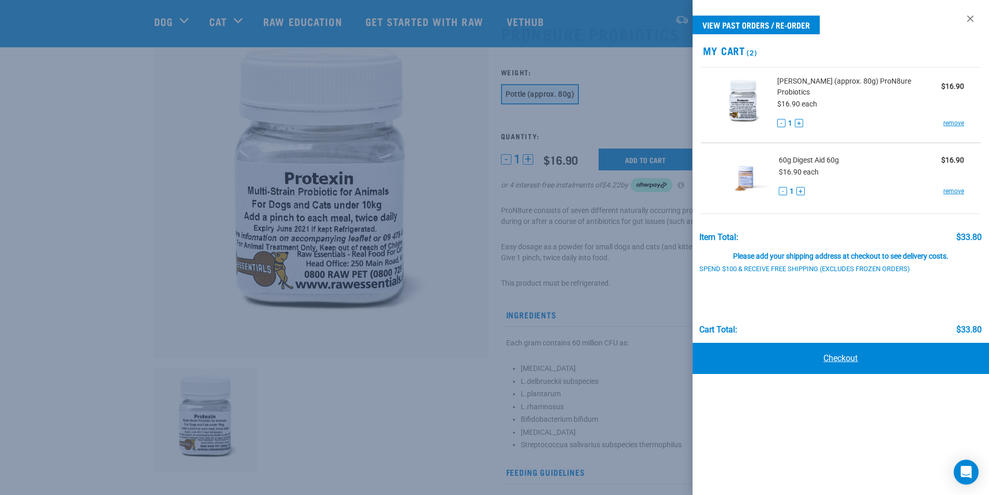
click at [832, 350] on link "Checkout" at bounding box center [840, 358] width 297 height 31
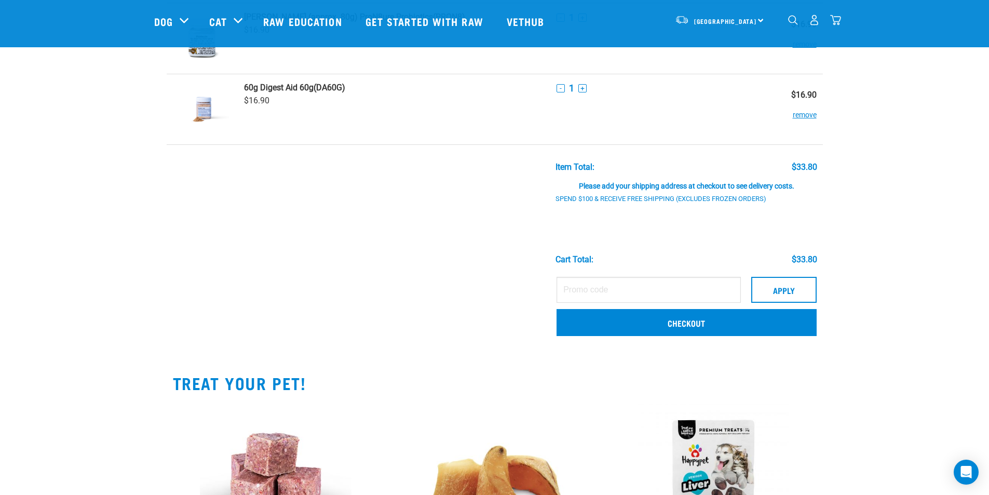
scroll to position [104, 0]
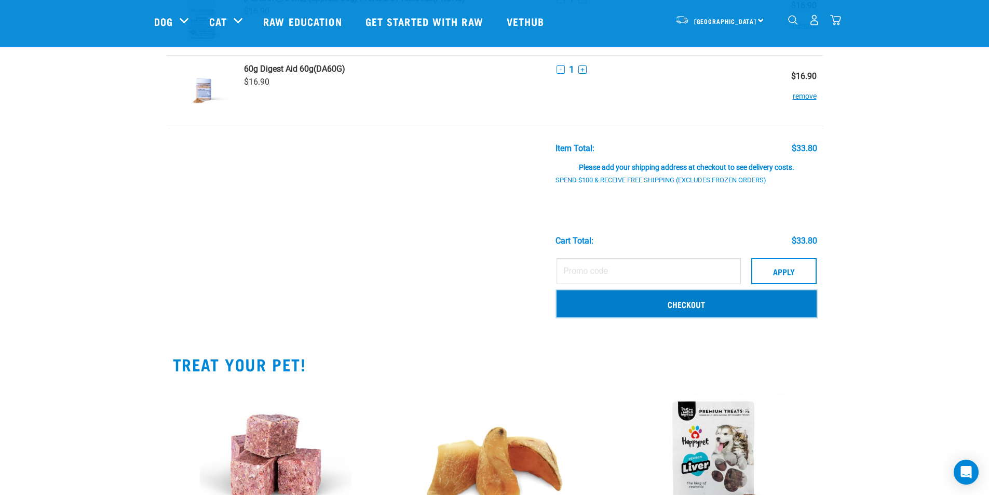
click at [696, 301] on link "Checkout" at bounding box center [686, 303] width 260 height 27
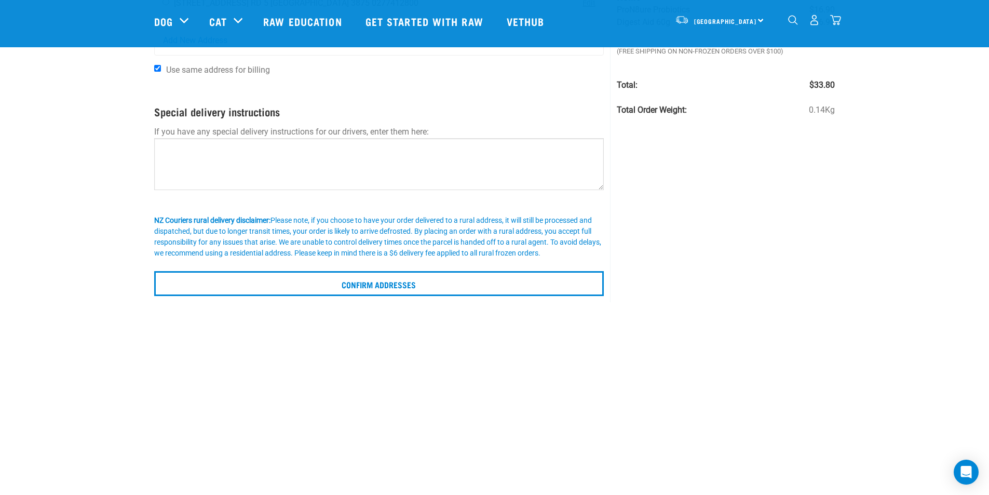
scroll to position [208, 0]
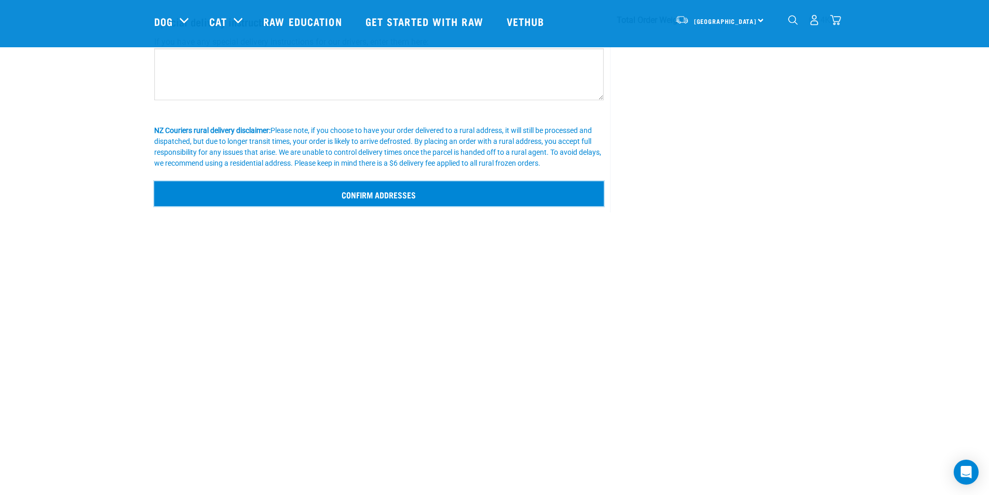
click at [393, 194] on input "Confirm addresses" at bounding box center [379, 193] width 450 height 25
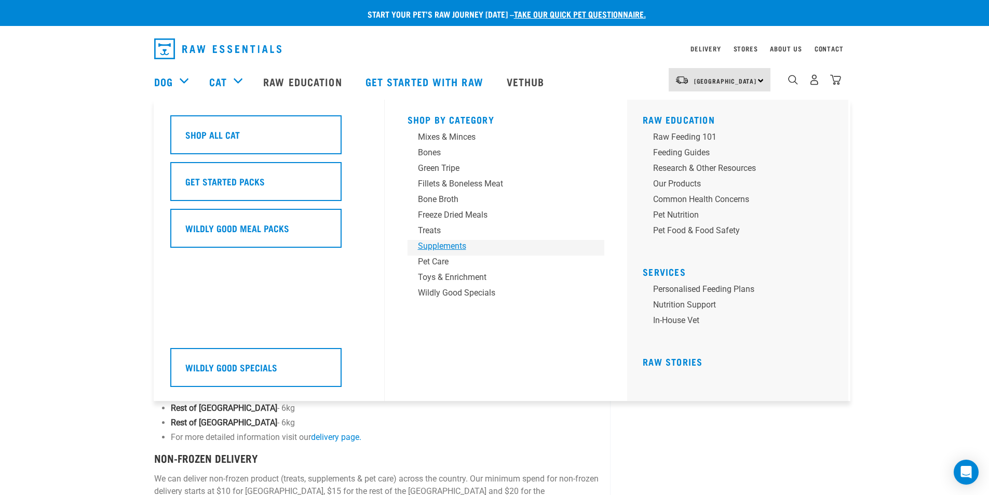
click at [441, 244] on div "Supplements" at bounding box center [499, 246] width 162 height 12
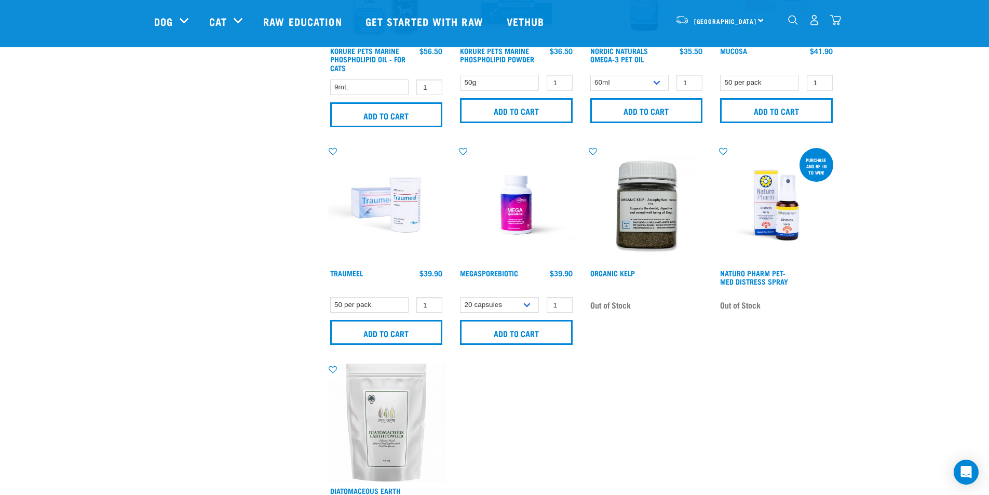
scroll to position [623, 0]
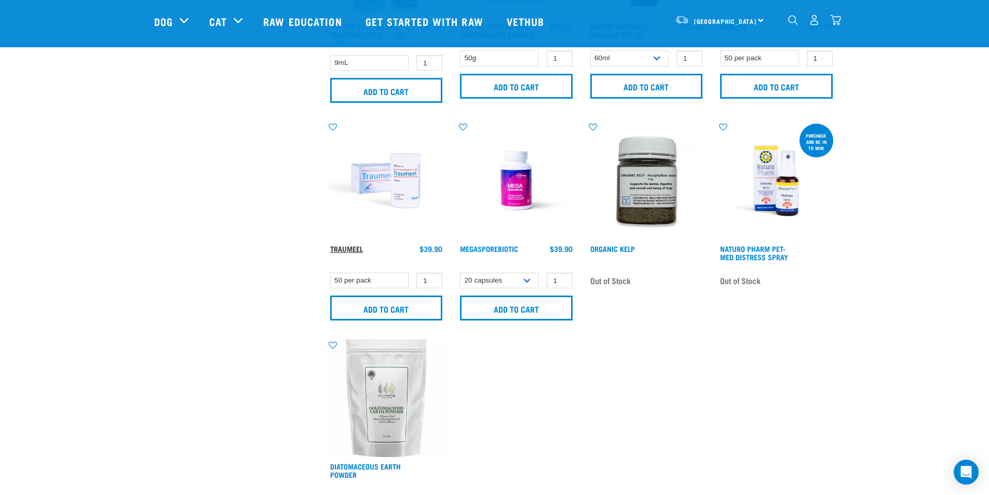
click at [339, 247] on link "Traumeel" at bounding box center [346, 249] width 33 height 4
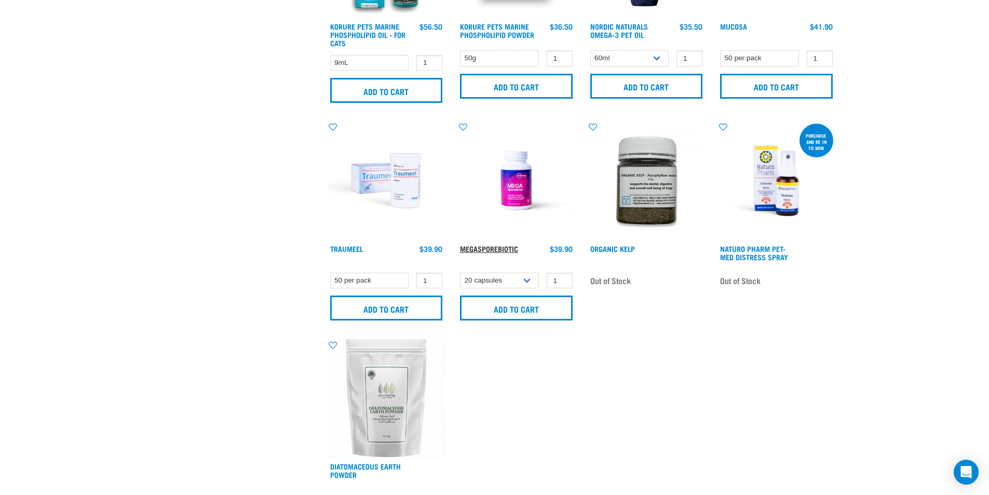
click at [493, 247] on link "MegaSporeBiotic" at bounding box center [489, 249] width 58 height 4
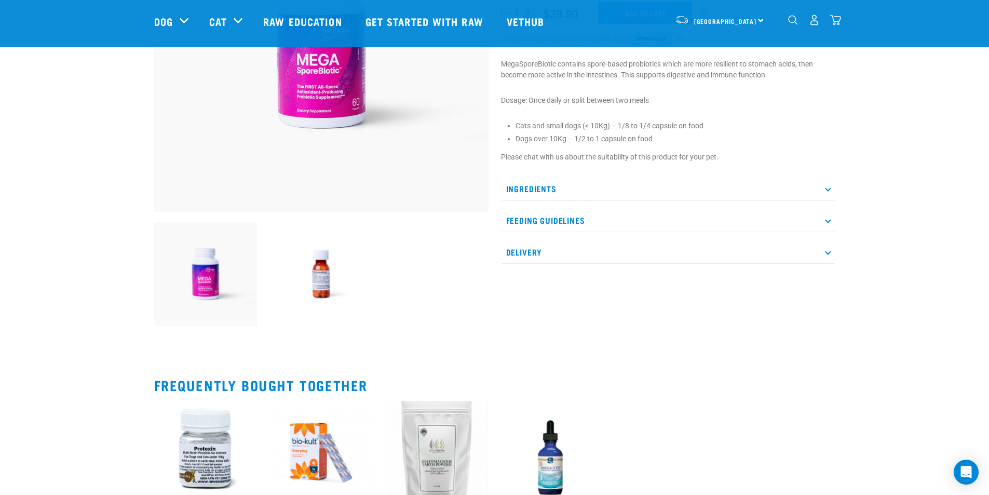
scroll to position [208, 0]
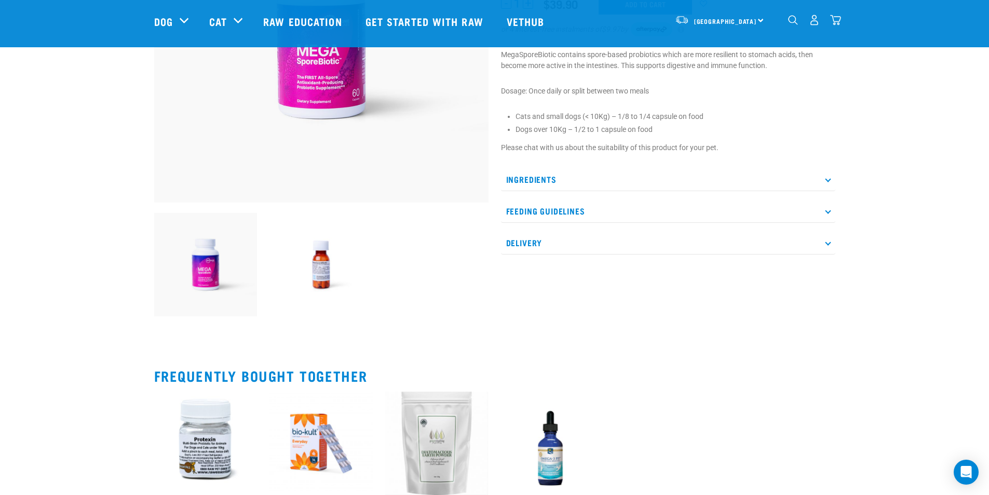
click at [520, 177] on p "Ingredients" at bounding box center [668, 179] width 334 height 23
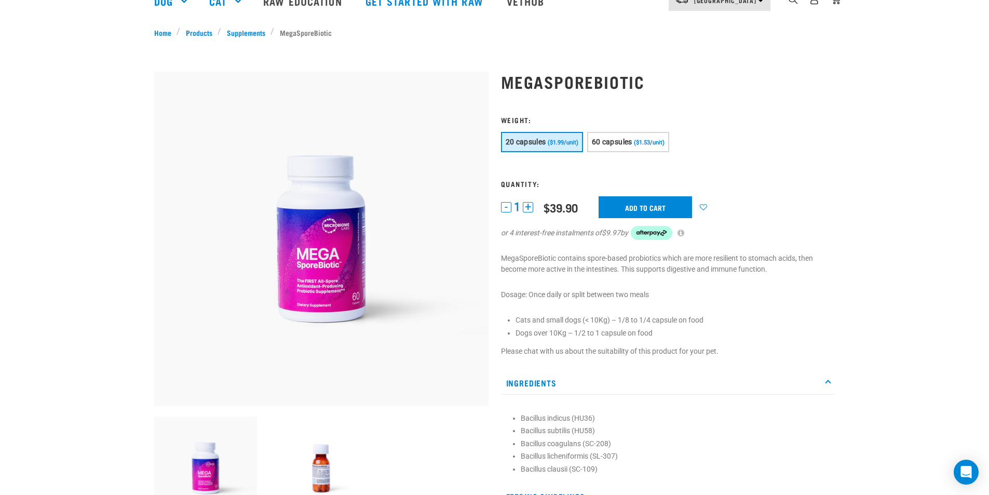
scroll to position [0, 0]
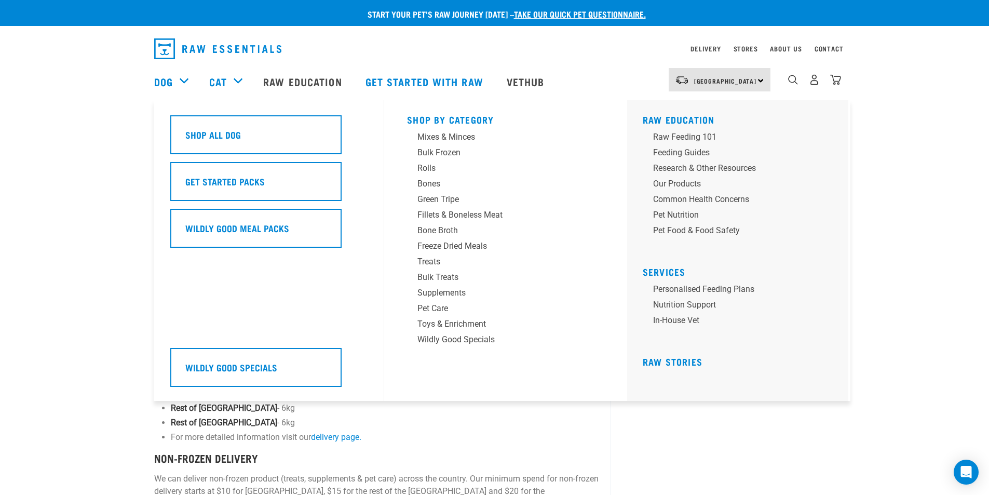
click at [183, 80] on div "Dog" at bounding box center [176, 82] width 45 height 42
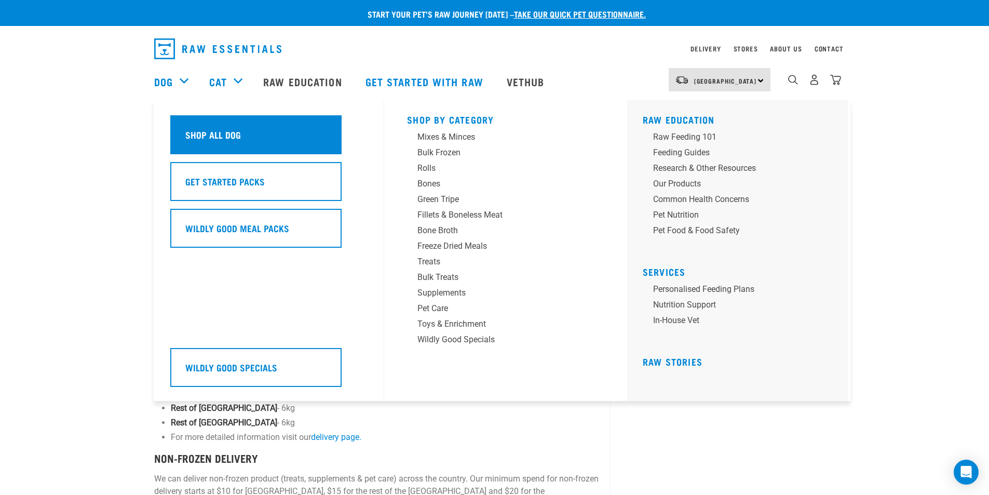
click at [212, 131] on h5 "Shop All Dog" at bounding box center [213, 134] width 56 height 13
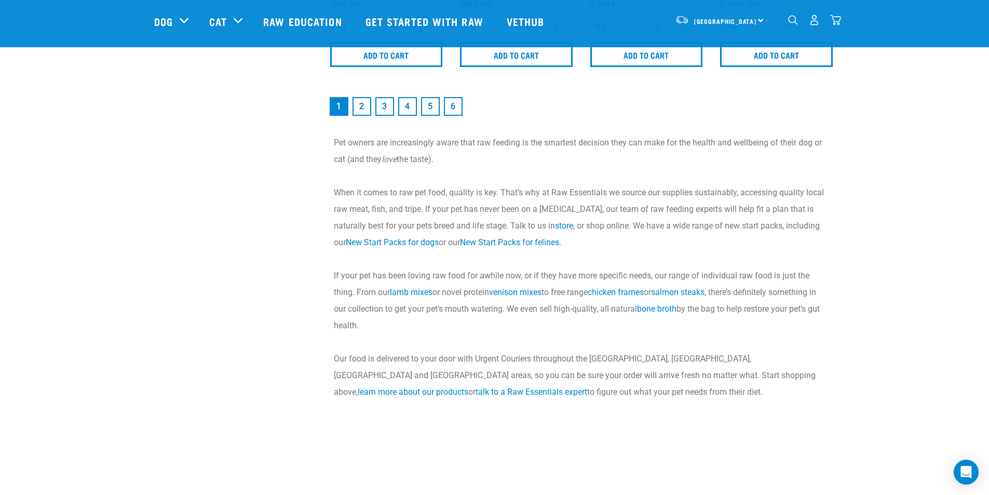
scroll to position [1765, 0]
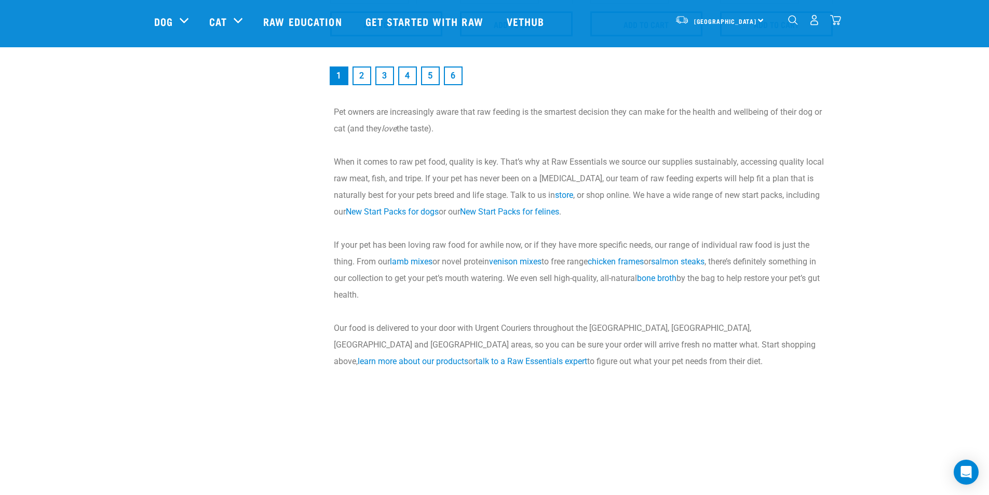
click at [358, 74] on link "2" at bounding box center [361, 75] width 19 height 19
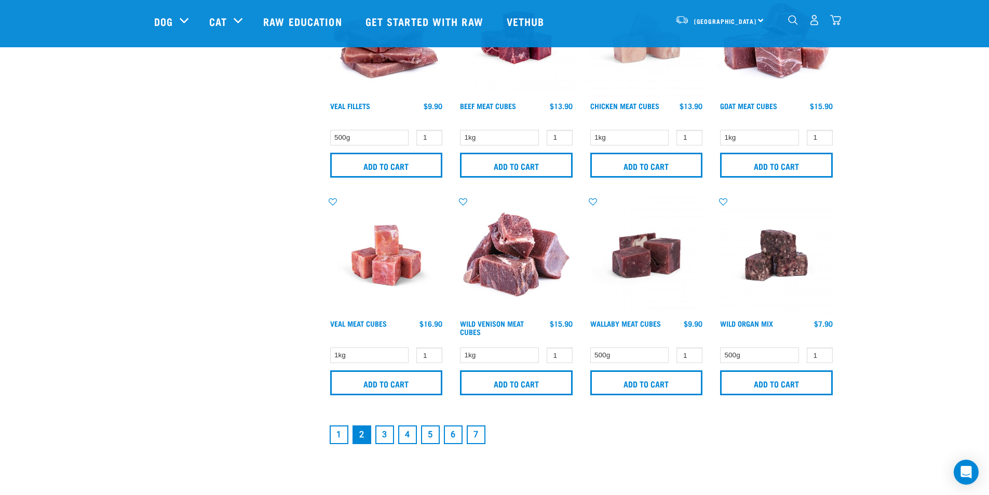
scroll to position [1401, 0]
click at [388, 431] on link "3" at bounding box center [384, 434] width 19 height 19
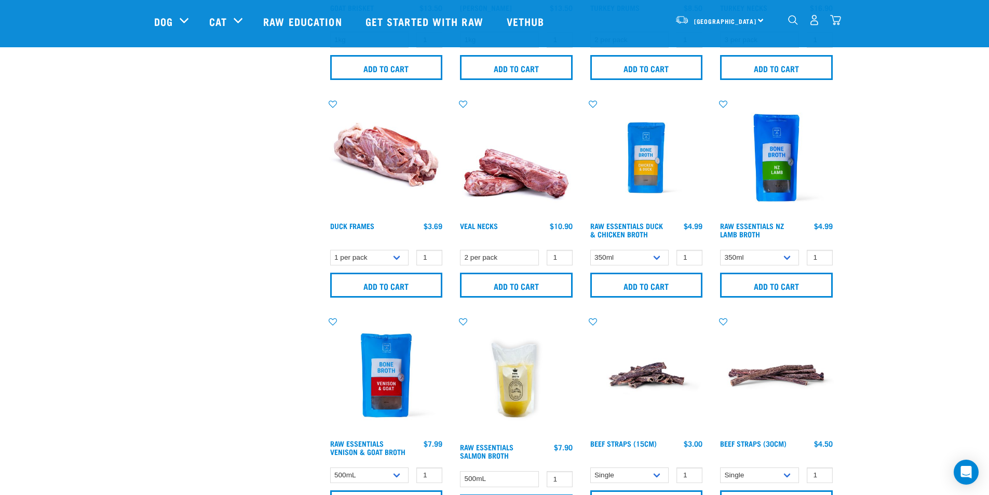
scroll to position [1038, 0]
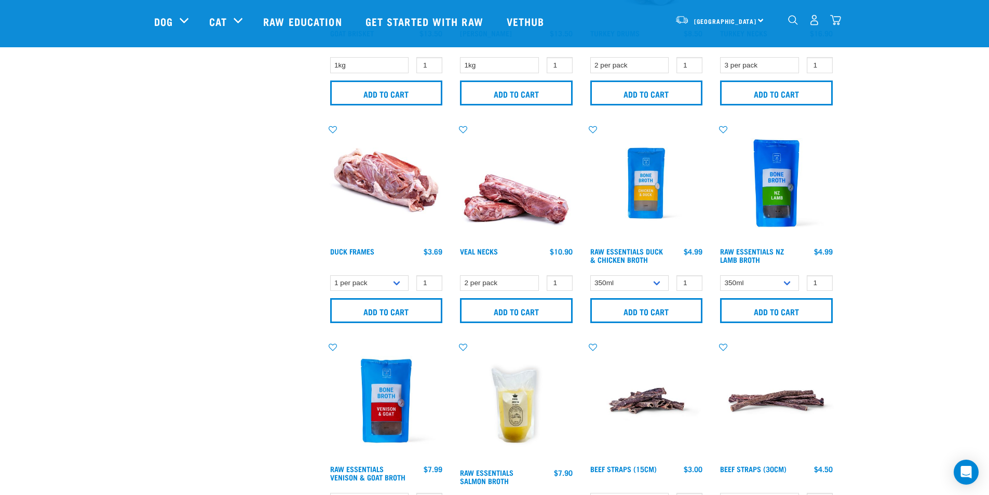
click at [793, 21] on img "dropdown navigation" at bounding box center [793, 20] width 10 height 10
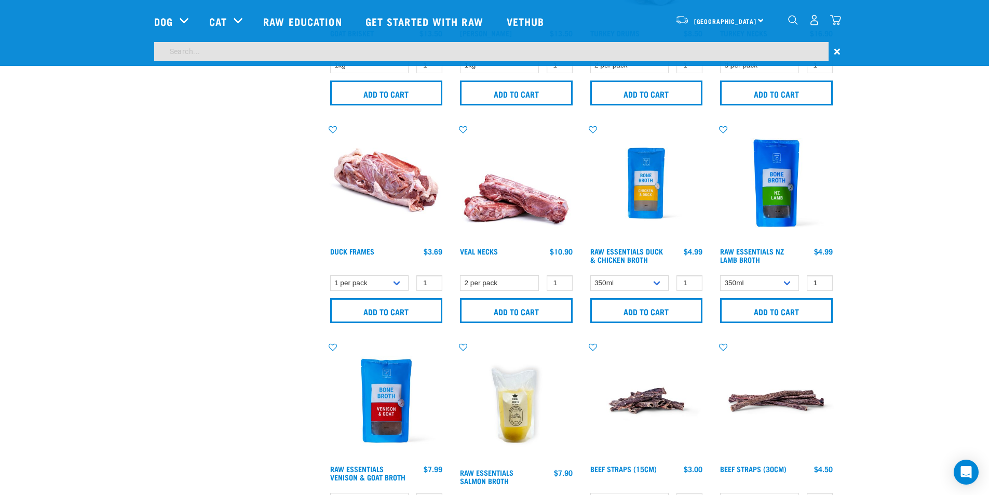
click at [412, 49] on input "search" at bounding box center [491, 51] width 674 height 19
type input "broth"
click at [225, 50] on input "broth" at bounding box center [491, 51] width 674 height 19
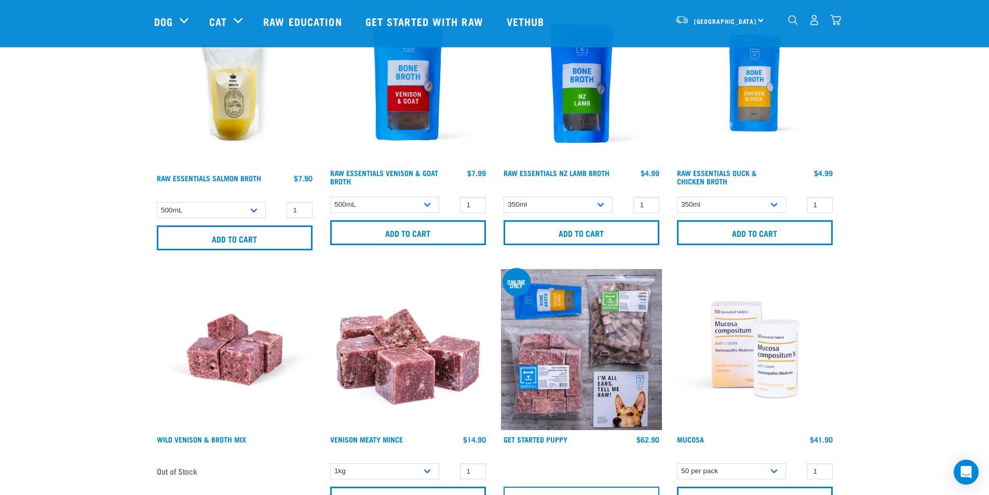
scroll to position [156, 0]
click at [599, 201] on select "350ml Bulk (40 pack)" at bounding box center [557, 204] width 109 height 16
click at [503, 196] on select "350ml Bulk (40 pack)" at bounding box center [557, 204] width 109 height 16
click at [604, 202] on select "350ml Bulk (40 pack)" at bounding box center [557, 204] width 109 height 16
select select "798"
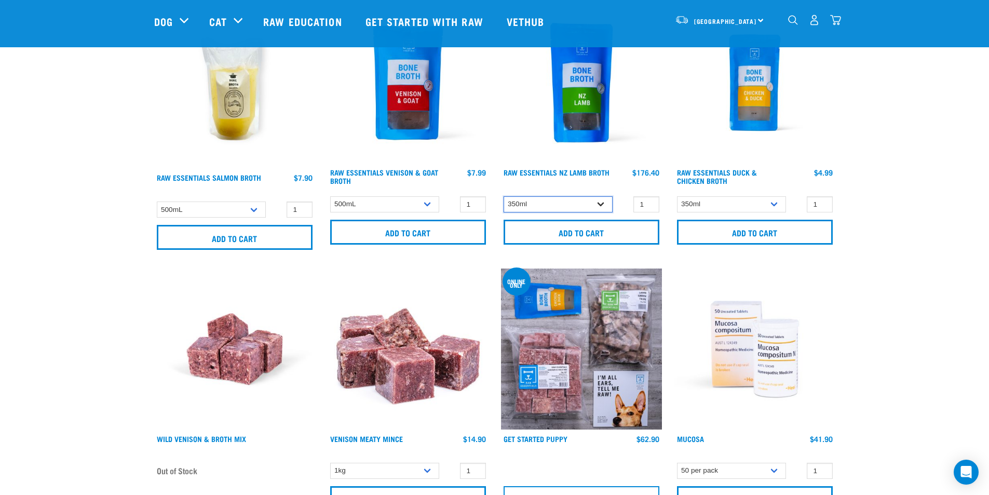
click at [503, 196] on select "350ml Bulk (40 pack)" at bounding box center [557, 204] width 109 height 16
type input "2"
click at [648, 200] on input "2" at bounding box center [646, 204] width 26 height 16
click at [611, 230] on input "Add to cart" at bounding box center [581, 232] width 156 height 25
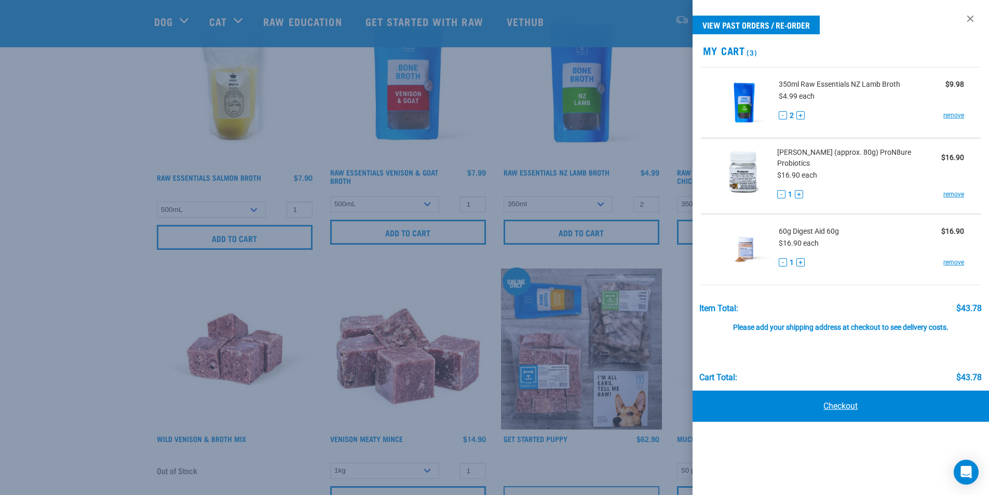
click at [820, 405] on link "Checkout" at bounding box center [840, 405] width 297 height 31
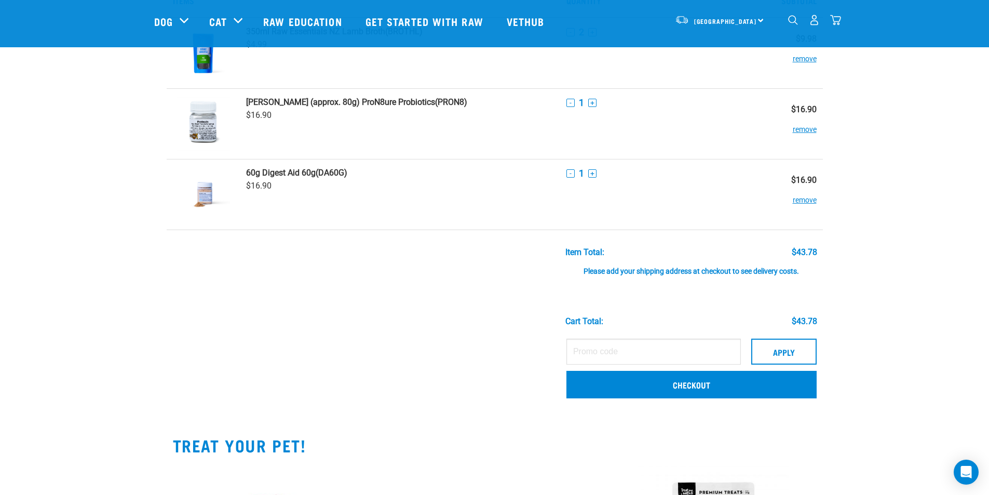
scroll to position [104, 0]
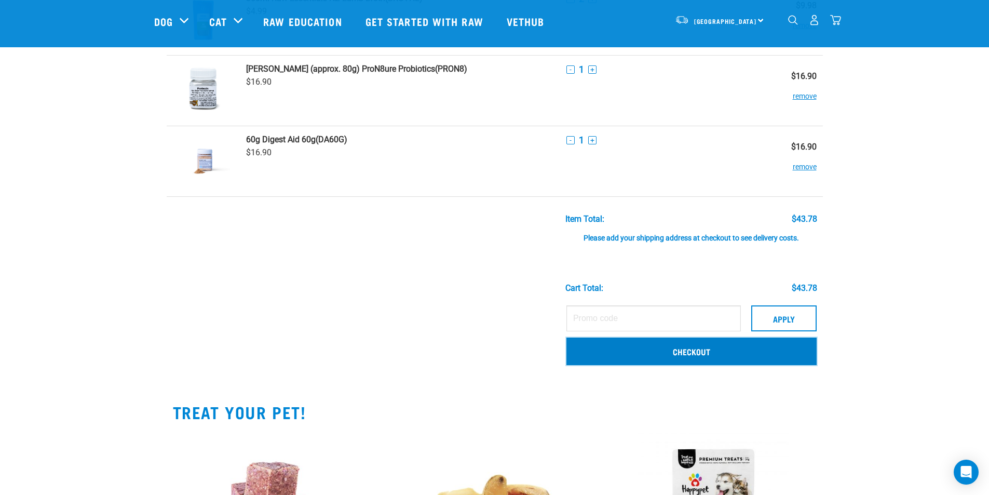
click at [697, 349] on link "Checkout" at bounding box center [691, 350] width 250 height 27
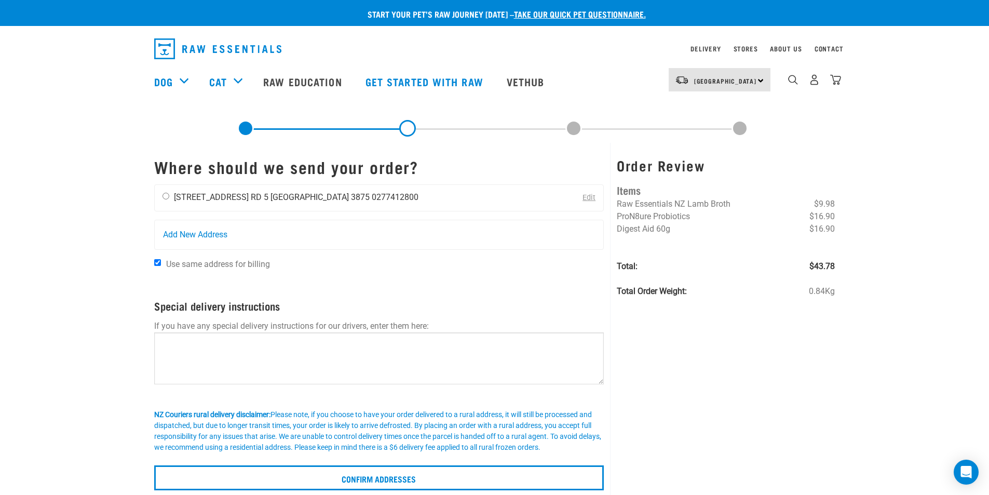
click at [166, 197] on input "radio" at bounding box center [165, 196] width 7 height 7
radio input "true"
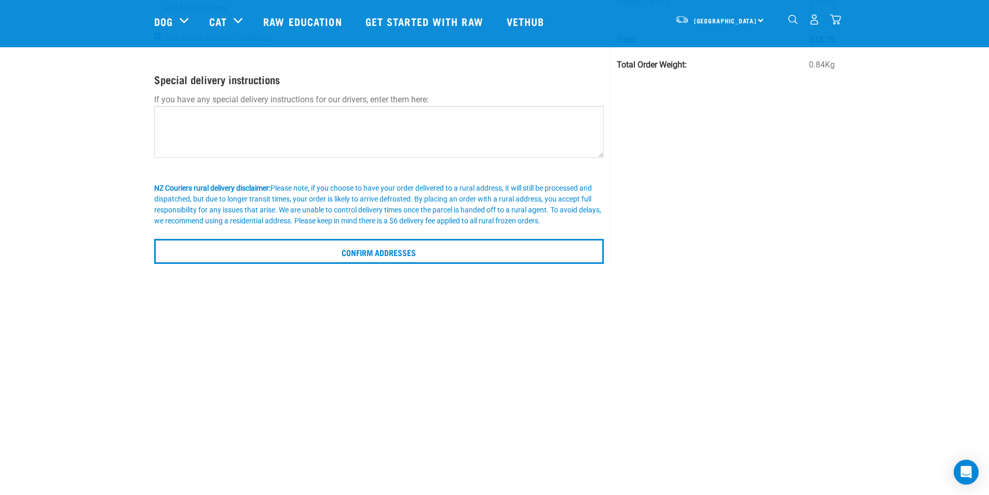
scroll to position [156, 0]
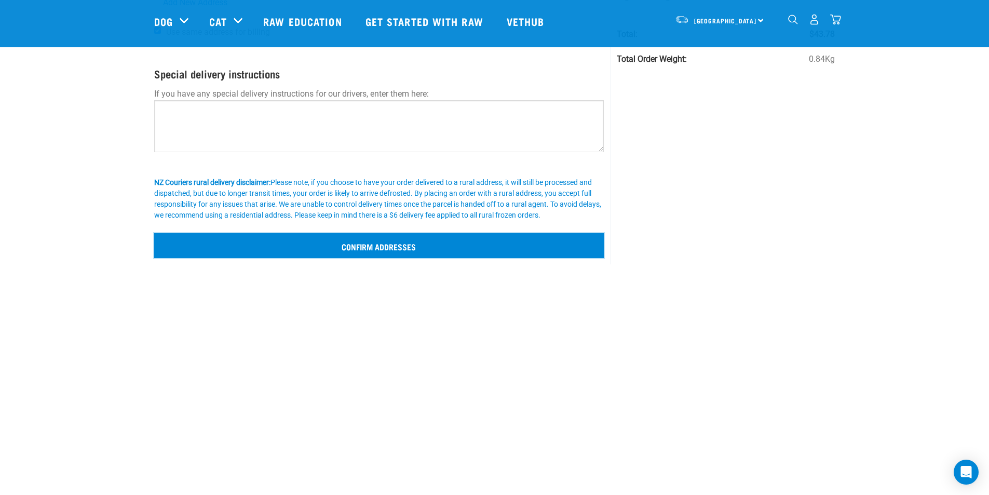
click at [385, 244] on input "Confirm addresses" at bounding box center [379, 245] width 450 height 25
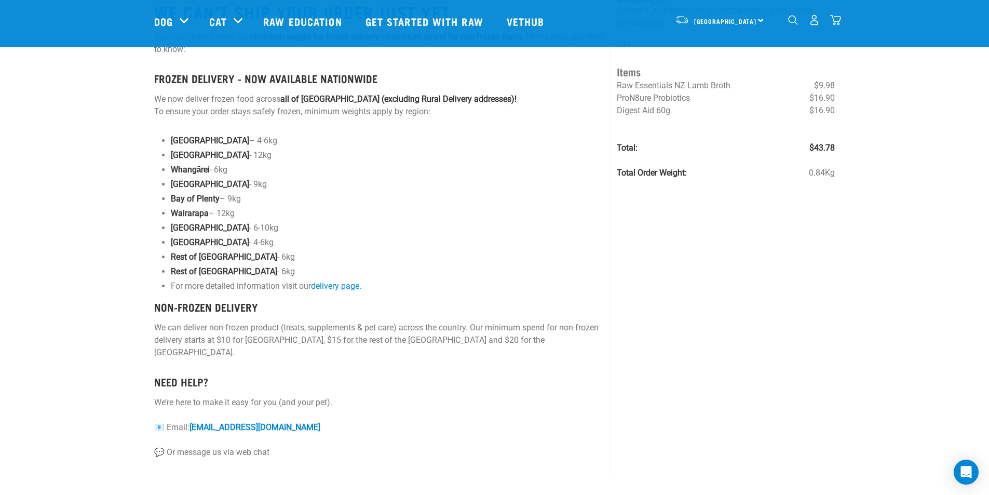
scroll to position [52, 0]
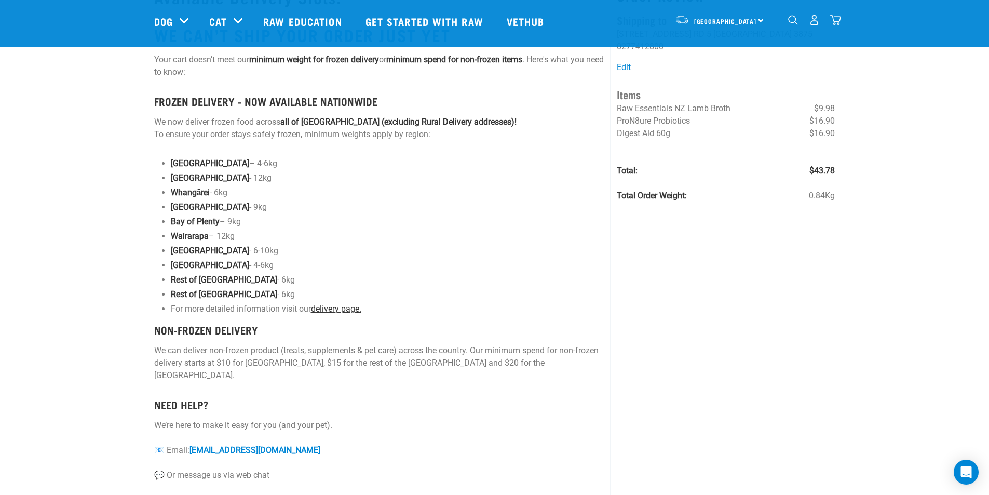
click at [335, 307] on link "delivery page." at bounding box center [336, 309] width 50 height 10
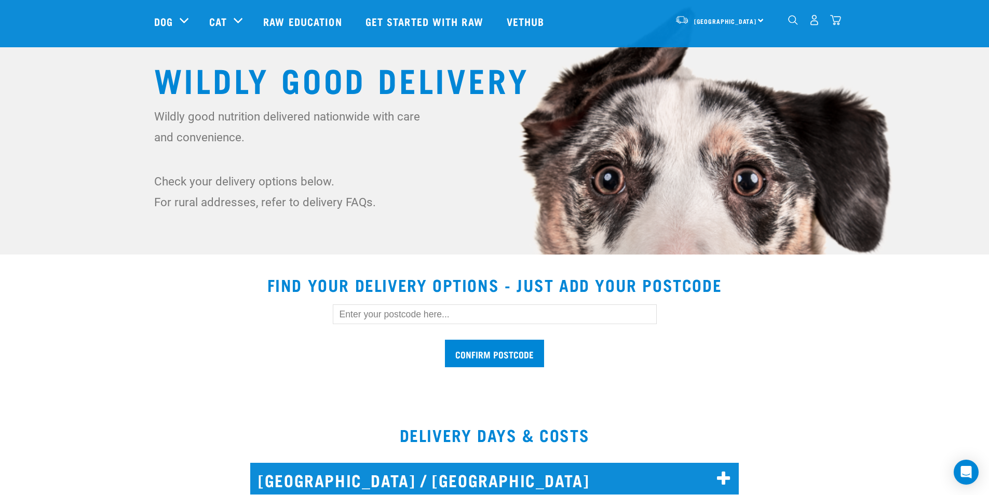
scroll to position [104, 0]
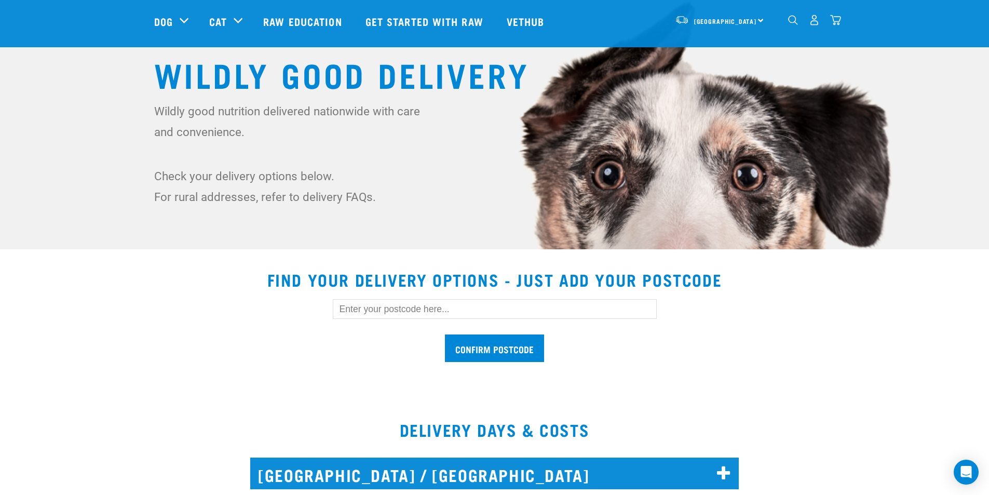
click at [402, 310] on input "text" at bounding box center [495, 309] width 324 height 20
type input "3875"
click at [480, 345] on input "Confirm postcode" at bounding box center [494, 348] width 99 height 28
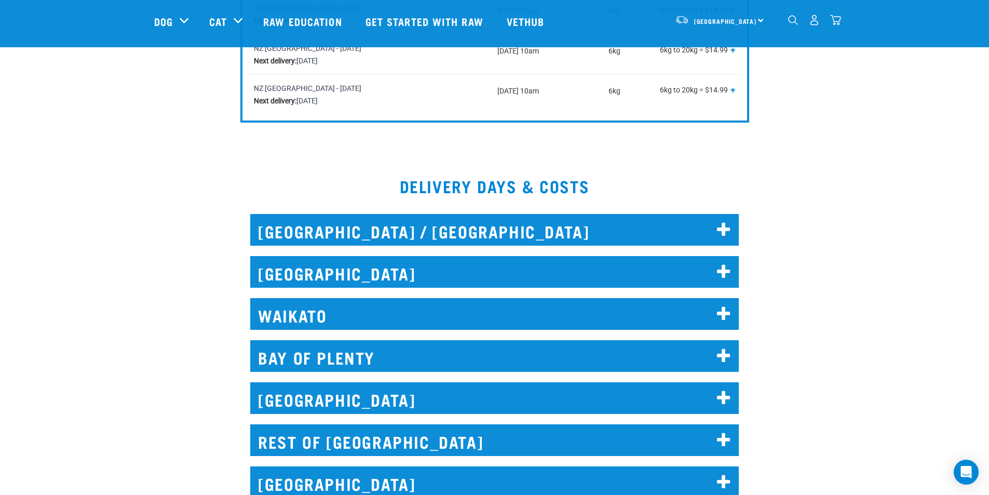
scroll to position [571, 0]
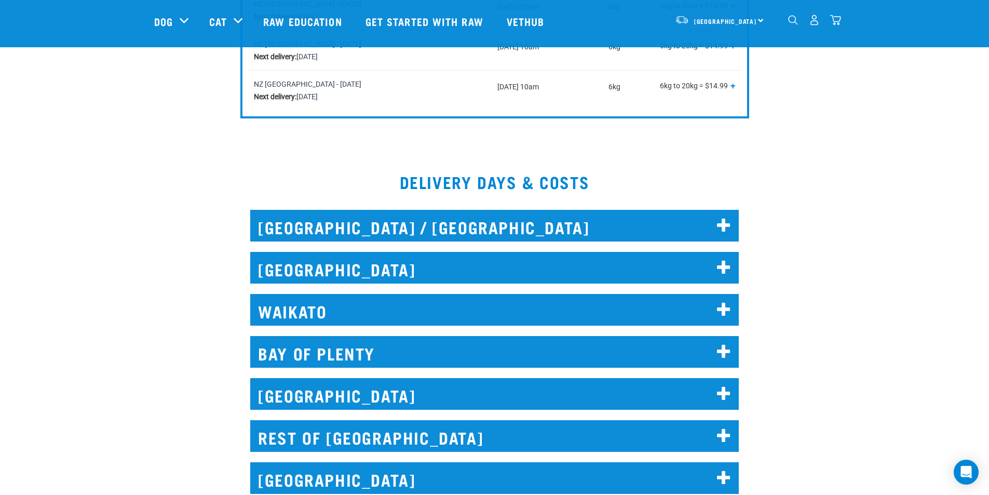
click at [328, 305] on h2 "WAIKATO" at bounding box center [494, 310] width 488 height 32
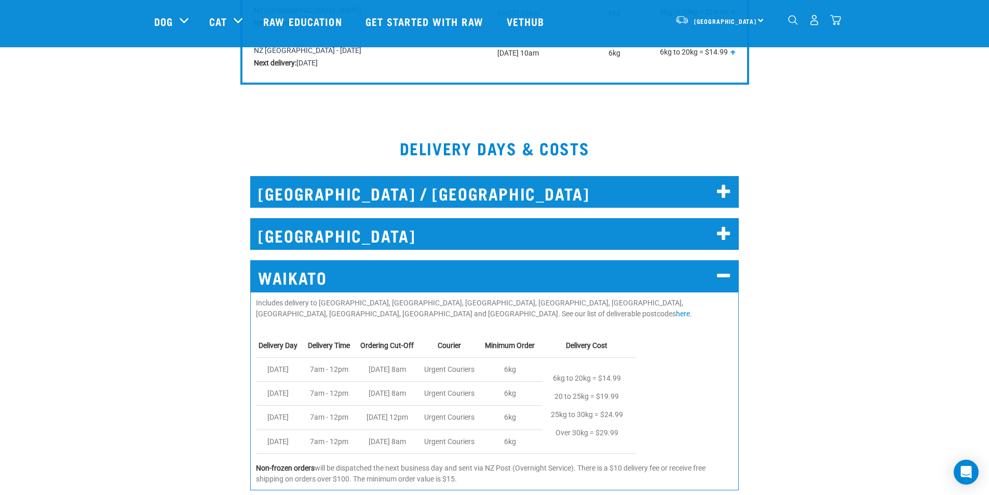
scroll to position [623, 0]
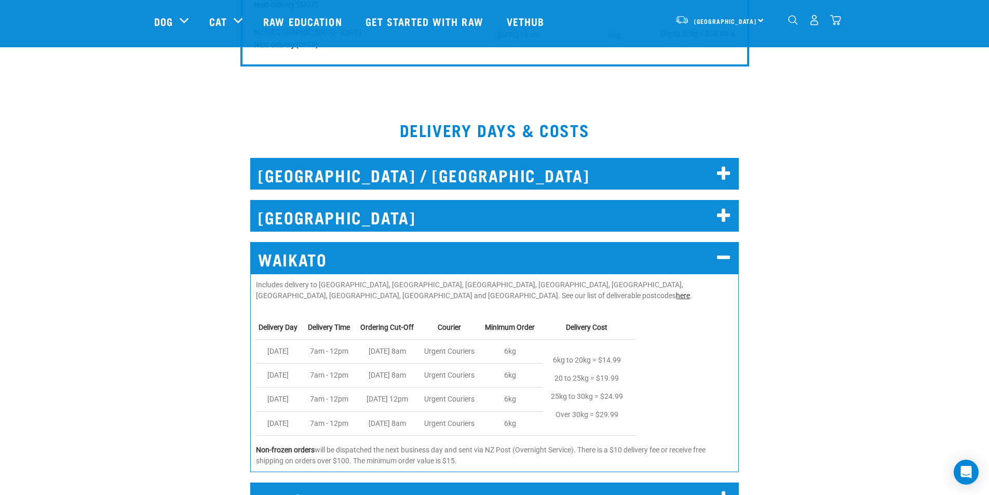
click at [676, 295] on link "here" at bounding box center [683, 295] width 14 height 8
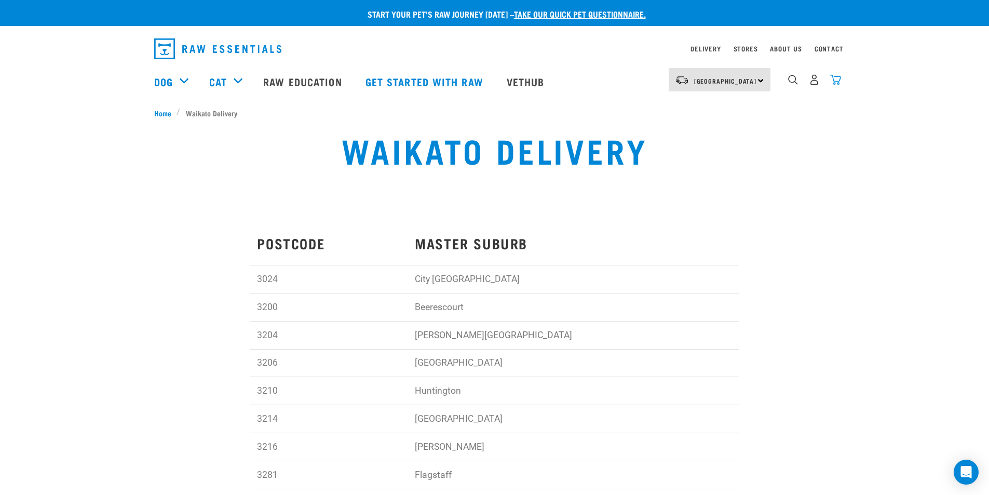
click at [836, 80] on img "dropdown navigation" at bounding box center [835, 79] width 11 height 11
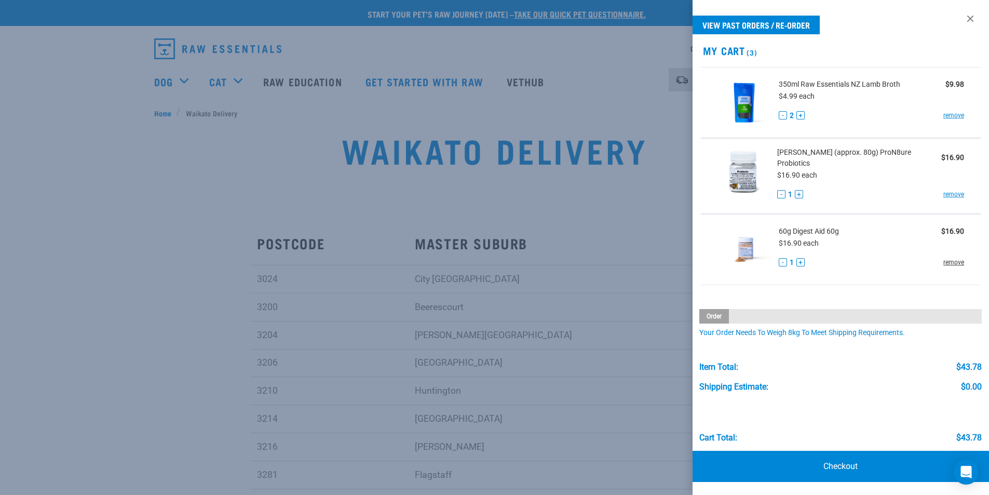
click at [951, 257] on link "remove" at bounding box center [953, 261] width 21 height 9
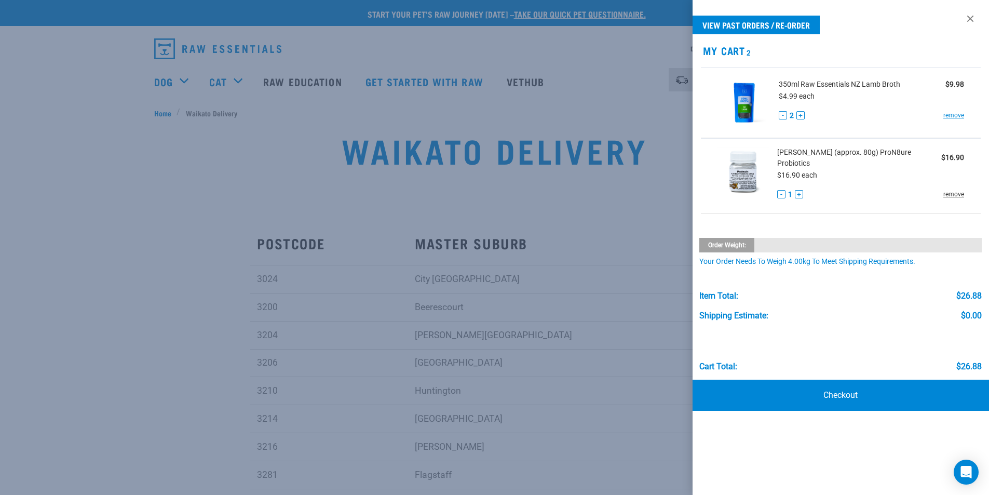
click at [955, 189] on link "remove" at bounding box center [953, 193] width 21 height 9
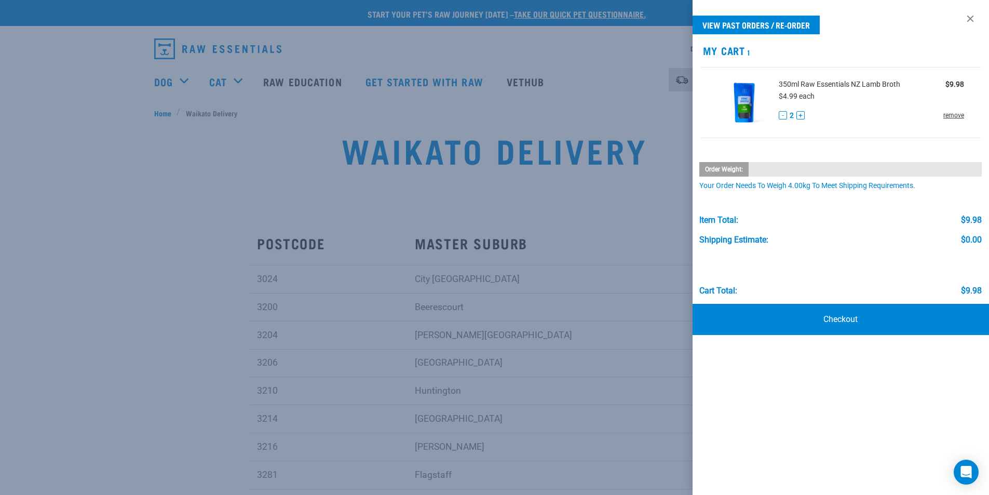
click at [951, 114] on link "remove" at bounding box center [953, 115] width 21 height 9
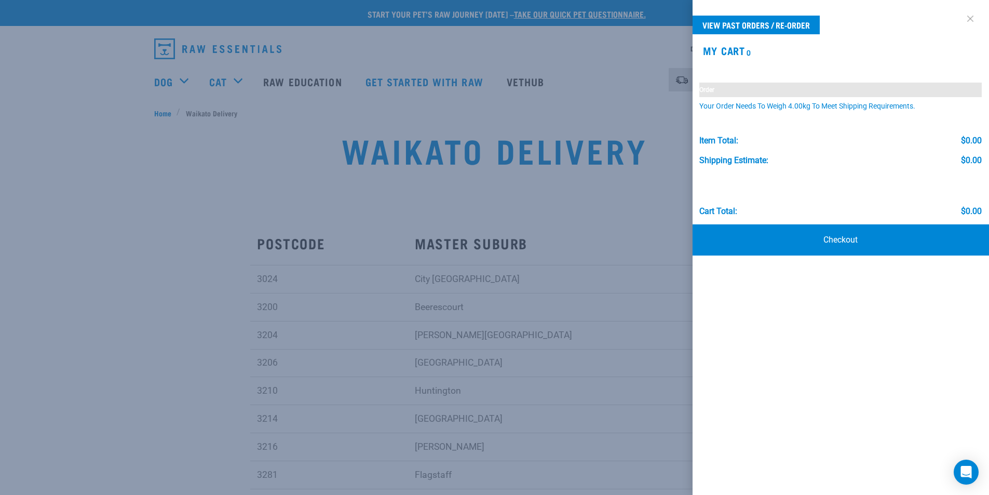
click at [968, 17] on link at bounding box center [970, 18] width 17 height 17
